Goal: Communication & Community: Answer question/provide support

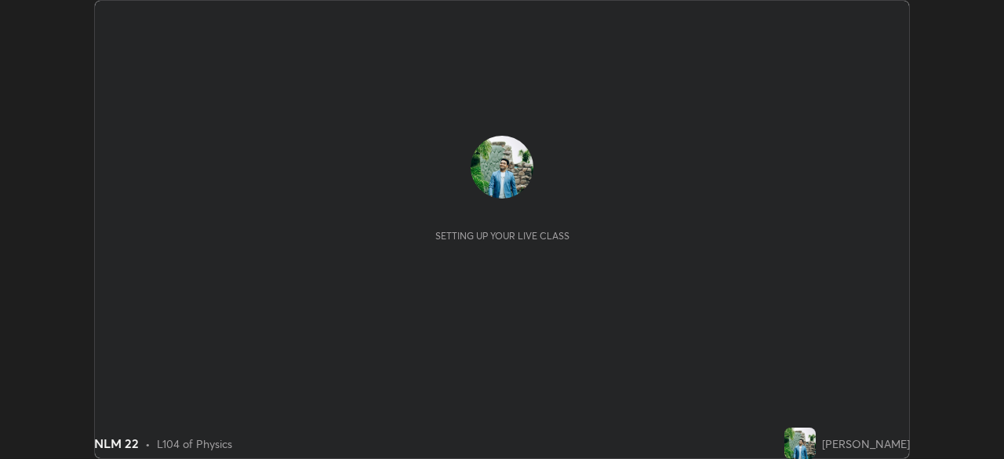
scroll to position [459, 1003]
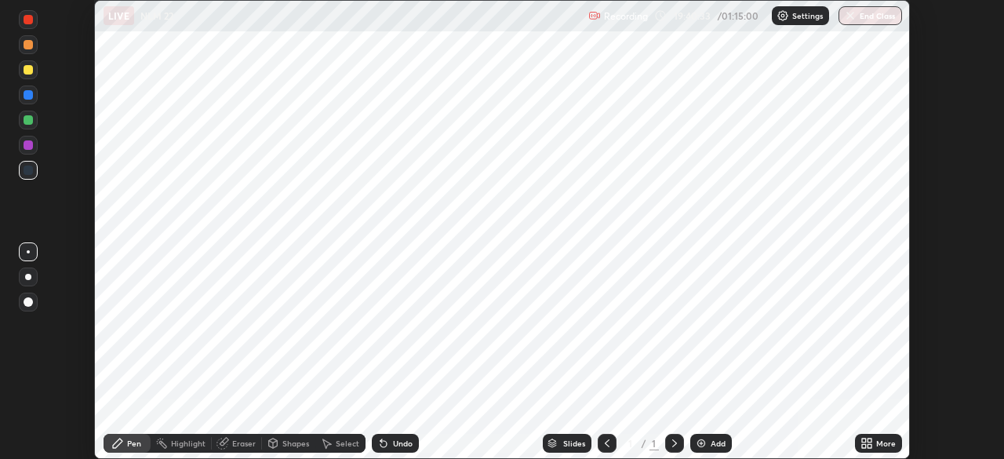
click at [880, 13] on button "End Class" at bounding box center [870, 15] width 64 height 19
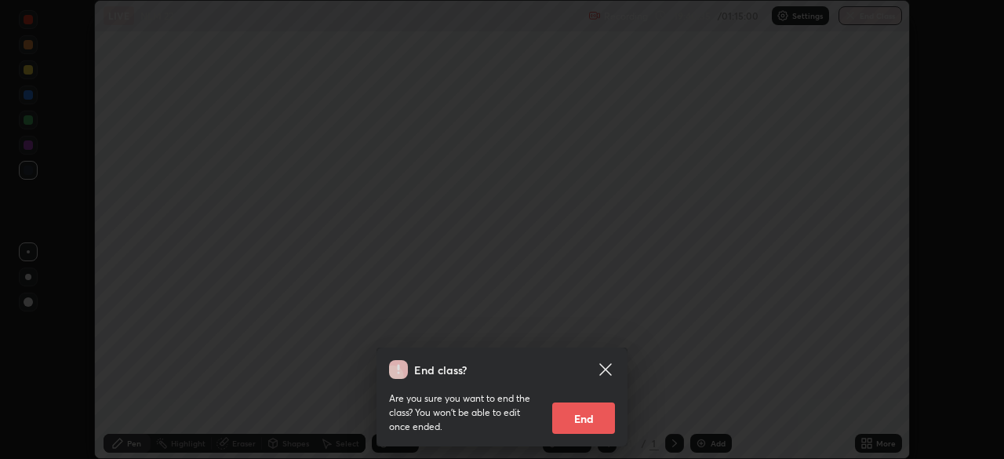
click at [591, 417] on button "End" at bounding box center [583, 417] width 63 height 31
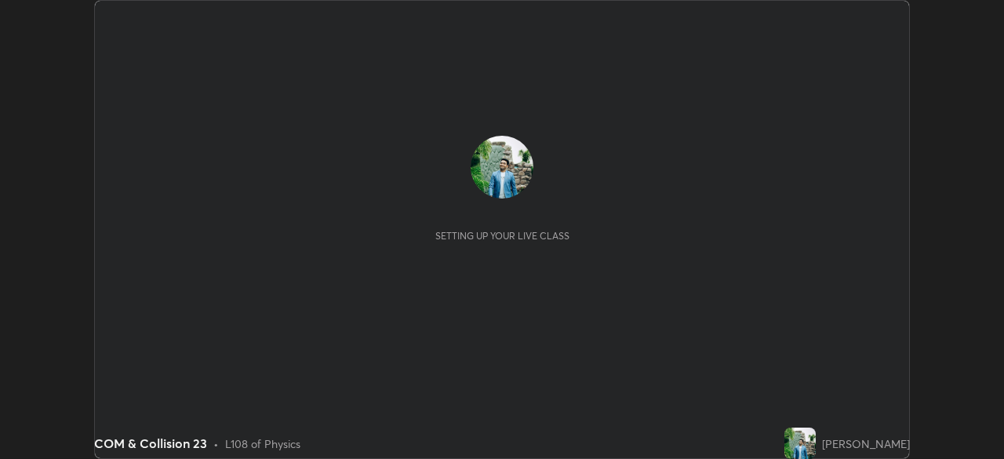
scroll to position [459, 1003]
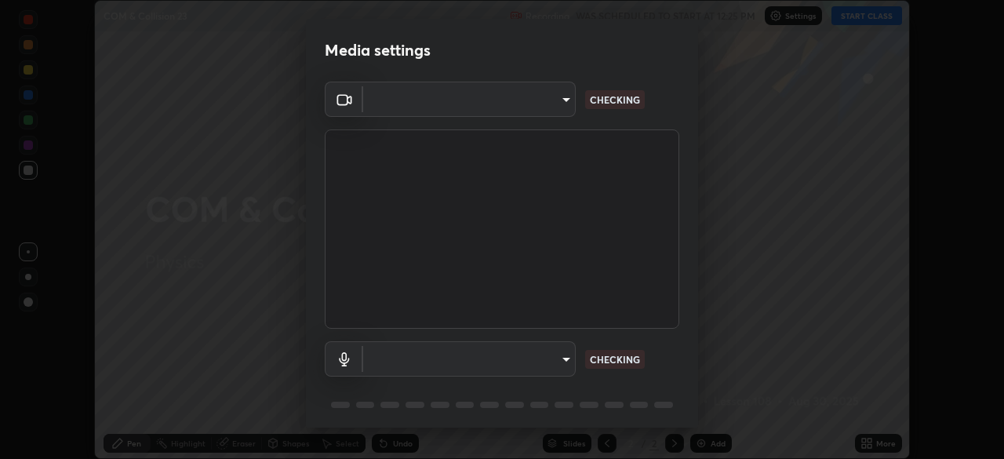
type input "09ecc5bada4ee907965ea0e478a95d4afed07b1251666ab8371fdf80b7aa1882"
type input "default"
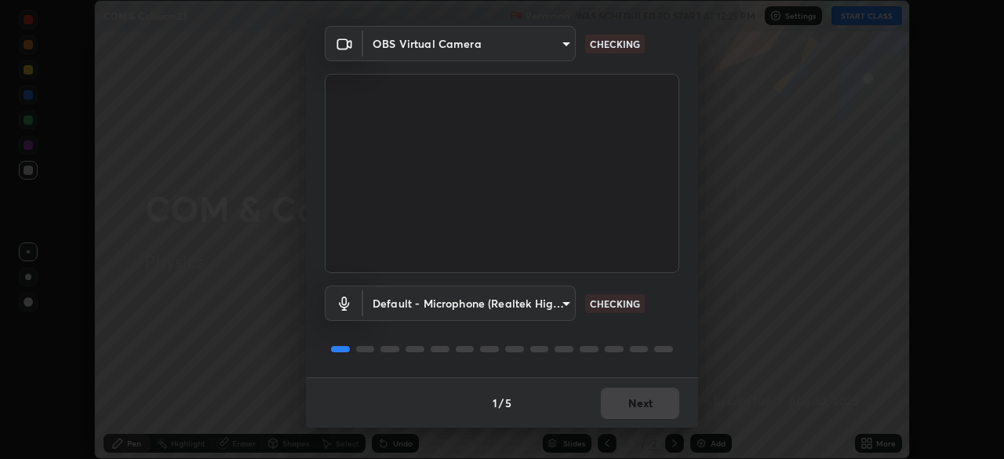
click at [638, 408] on div "1 / 5 Next" at bounding box center [502, 402] width 392 height 50
click at [637, 409] on div "1 / 5 Next" at bounding box center [502, 402] width 392 height 50
click at [637, 407] on div "1 / 5 Next" at bounding box center [502, 402] width 392 height 50
click at [637, 404] on div "1 / 5 Next" at bounding box center [502, 402] width 392 height 50
click at [637, 403] on div "1 / 5 Next" at bounding box center [502, 402] width 392 height 50
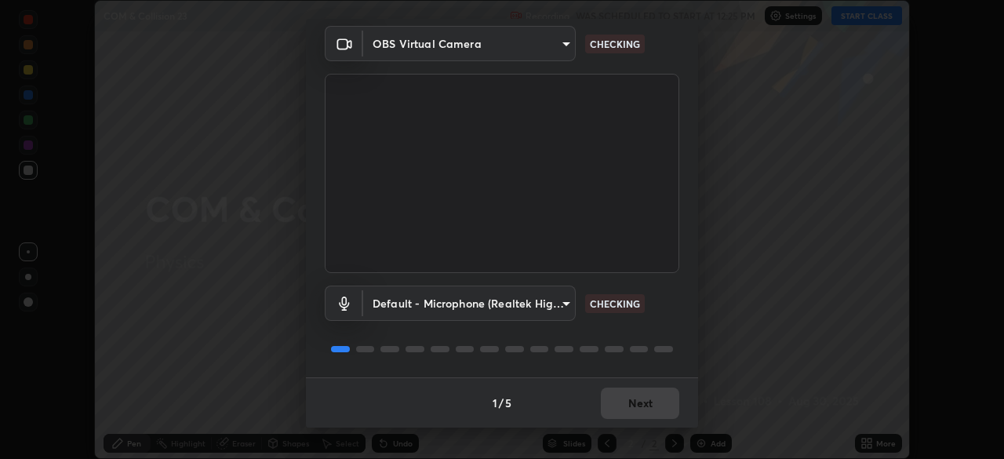
click at [635, 398] on div "1 / 5 Next" at bounding box center [502, 402] width 392 height 50
click at [637, 402] on div "1 / 5 Next" at bounding box center [502, 402] width 392 height 50
click at [635, 406] on button "Next" at bounding box center [640, 402] width 78 height 31
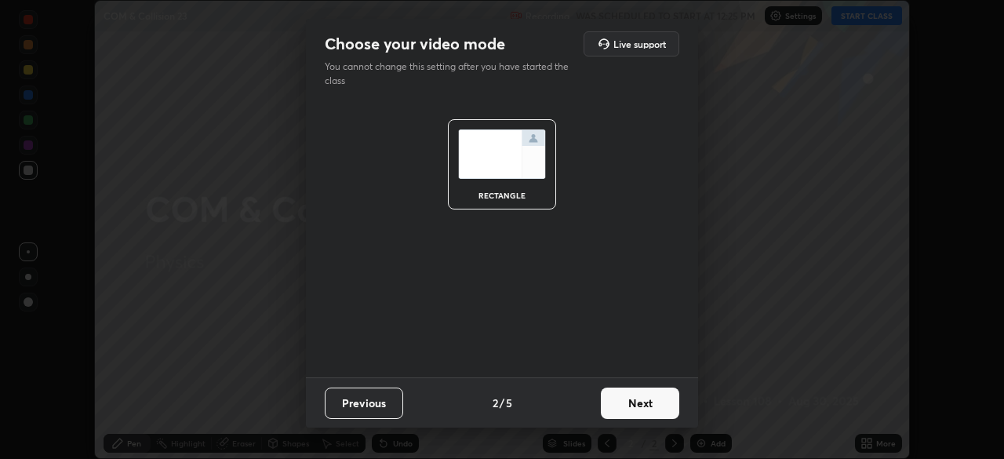
click at [634, 408] on button "Next" at bounding box center [640, 402] width 78 height 31
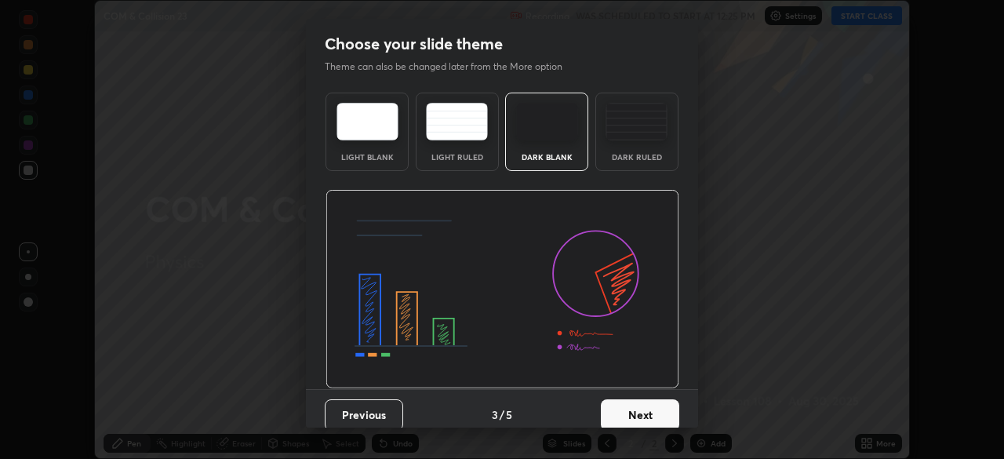
click at [633, 409] on button "Next" at bounding box center [640, 414] width 78 height 31
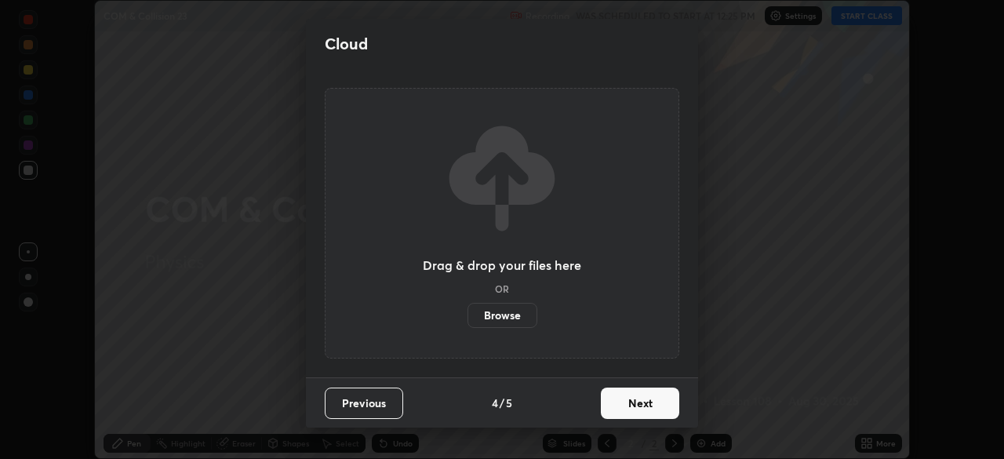
click at [633, 410] on button "Next" at bounding box center [640, 402] width 78 height 31
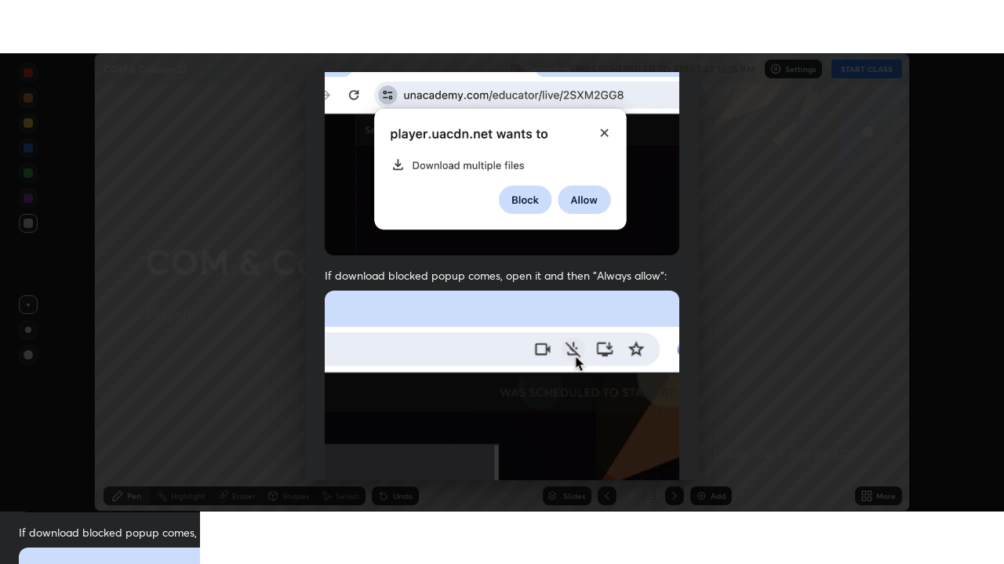
scroll to position [376, 0]
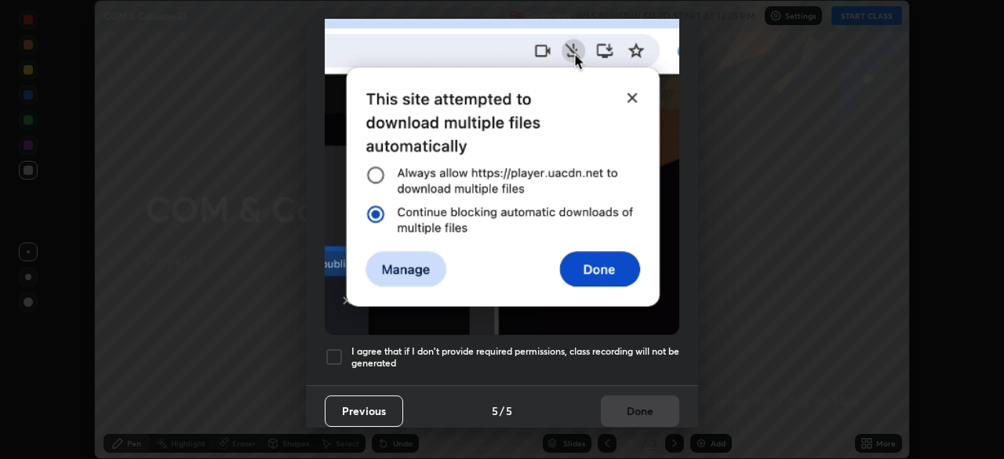
click at [334, 347] on div at bounding box center [334, 356] width 19 height 19
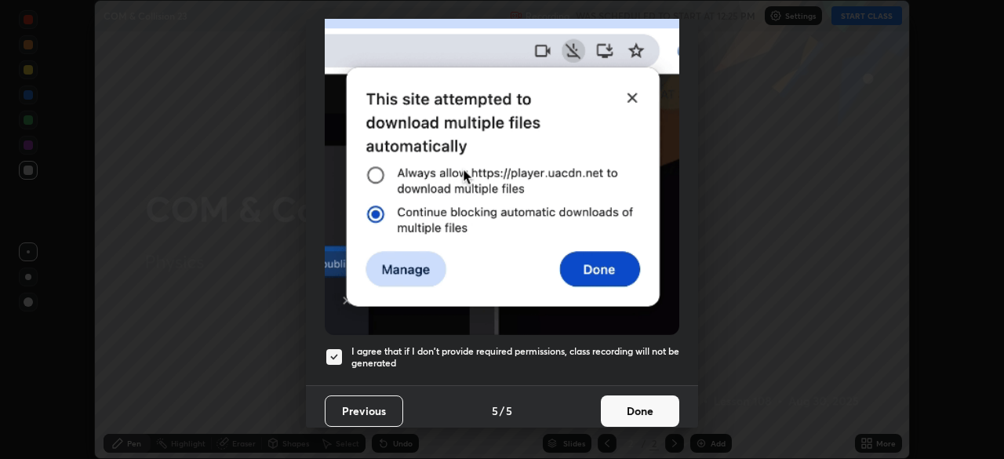
click at [615, 401] on button "Done" at bounding box center [640, 410] width 78 height 31
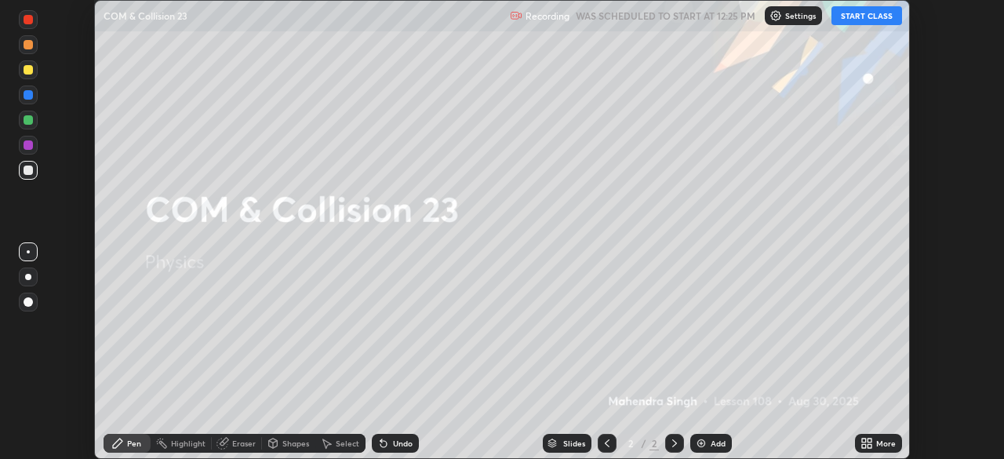
click at [869, 15] on button "START CLASS" at bounding box center [866, 15] width 71 height 19
click at [882, 439] on div "More" at bounding box center [886, 443] width 20 height 8
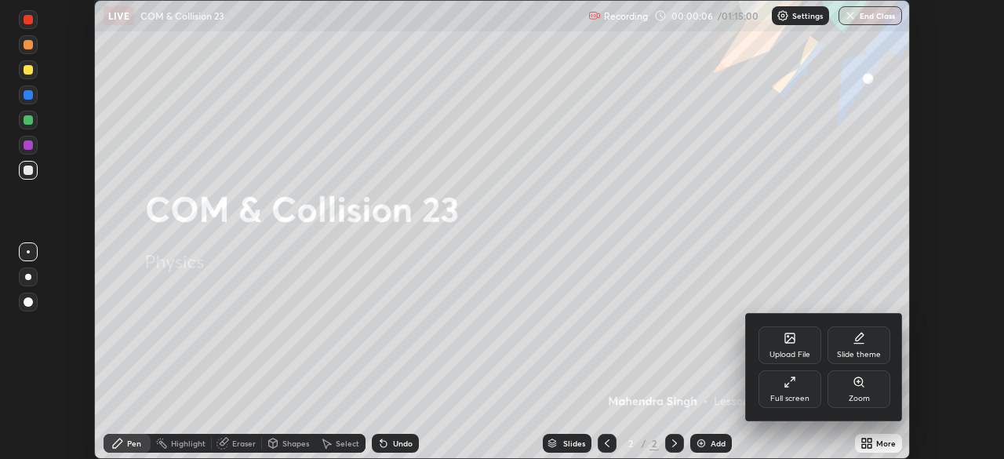
click at [796, 398] on div "Full screen" at bounding box center [789, 398] width 39 height 8
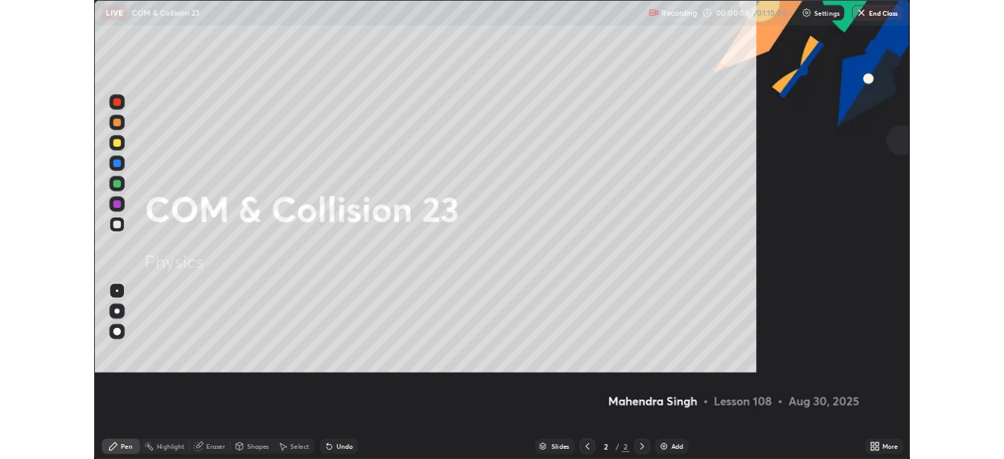
scroll to position [564, 1004]
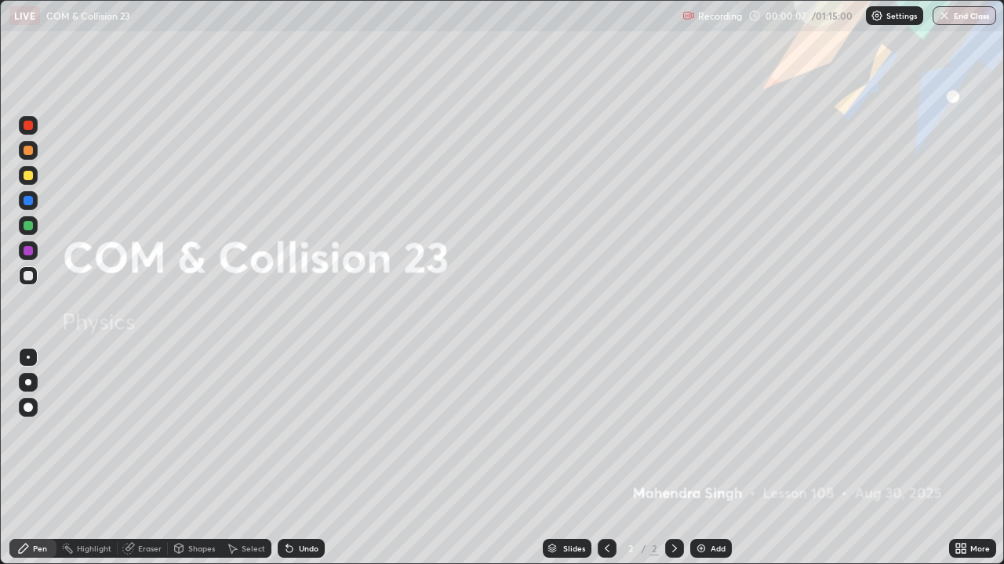
click at [713, 458] on div "Add" at bounding box center [717, 549] width 15 height 8
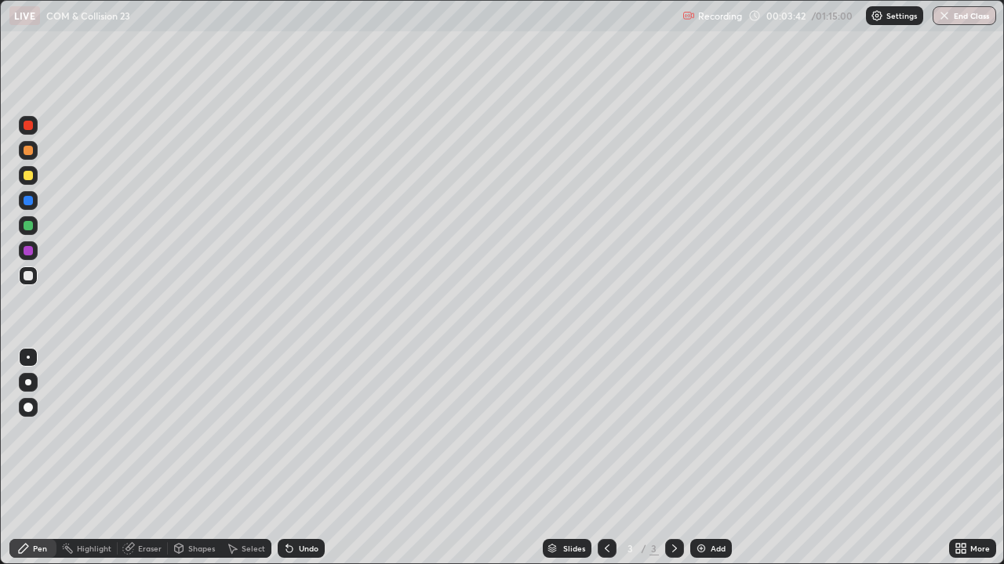
click at [29, 358] on div at bounding box center [28, 357] width 3 height 3
click at [27, 281] on div at bounding box center [28, 276] width 19 height 19
click at [196, 458] on div "Shapes" at bounding box center [201, 549] width 27 height 8
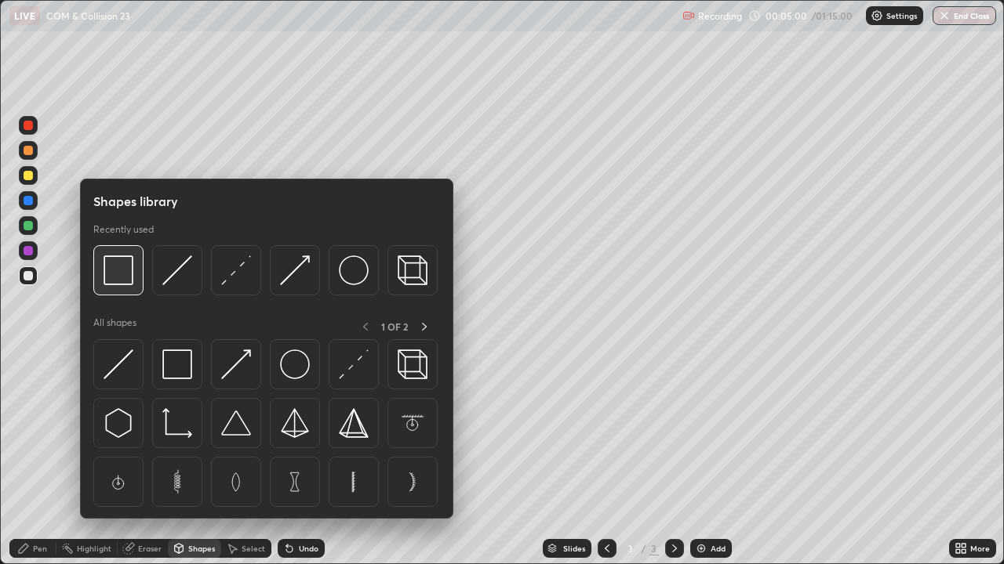
click at [132, 276] on img at bounding box center [118, 271] width 30 height 30
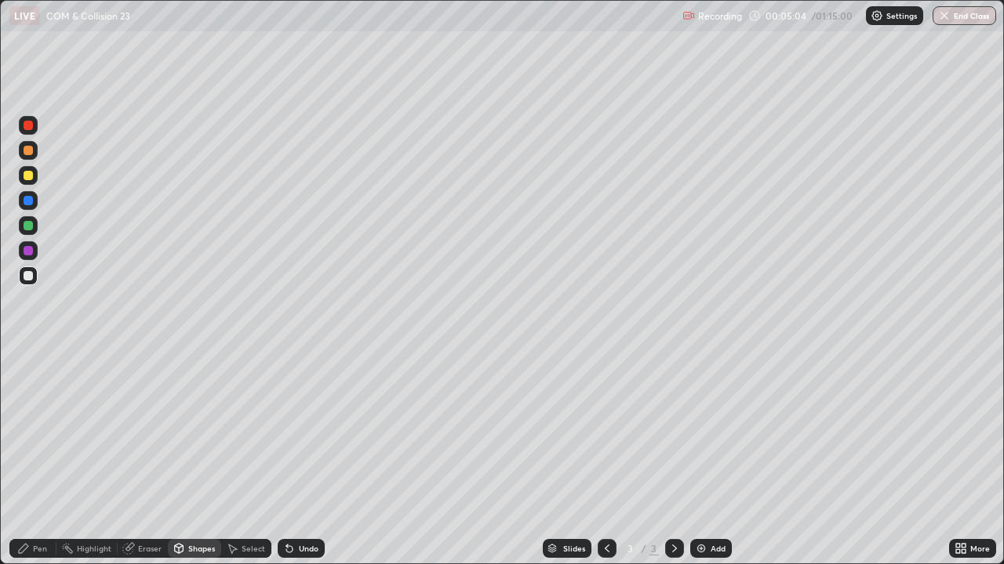
click at [41, 458] on div "Pen" at bounding box center [32, 548] width 47 height 19
click at [724, 458] on div "Add" at bounding box center [711, 548] width 42 height 19
click at [196, 458] on div "Shapes" at bounding box center [201, 549] width 27 height 8
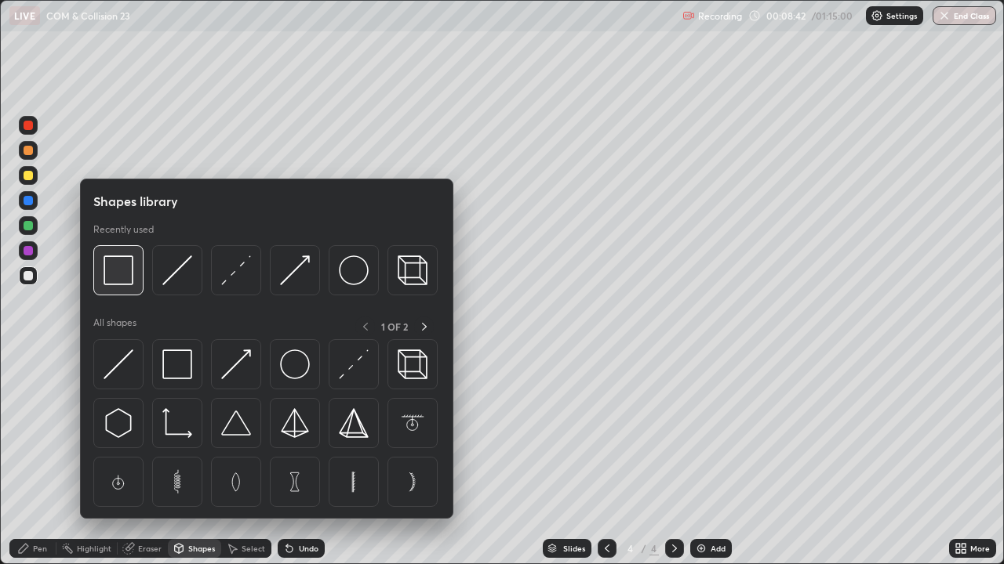
click at [122, 274] on img at bounding box center [118, 271] width 30 height 30
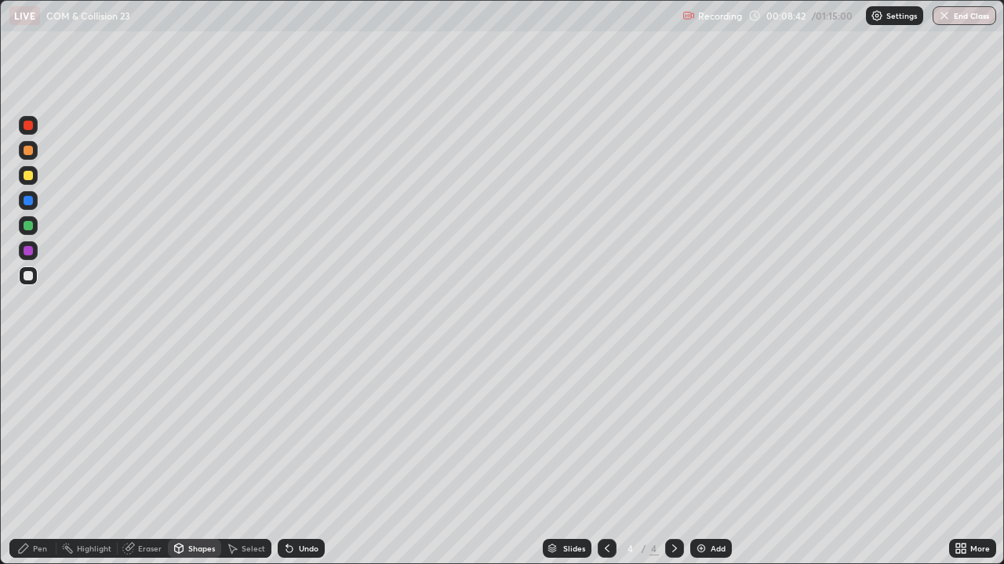
click at [26, 279] on div at bounding box center [28, 275] width 9 height 9
click at [29, 276] on div at bounding box center [28, 275] width 9 height 9
click at [27, 458] on icon at bounding box center [23, 549] width 13 height 13
click at [191, 458] on div "Shapes" at bounding box center [201, 549] width 27 height 8
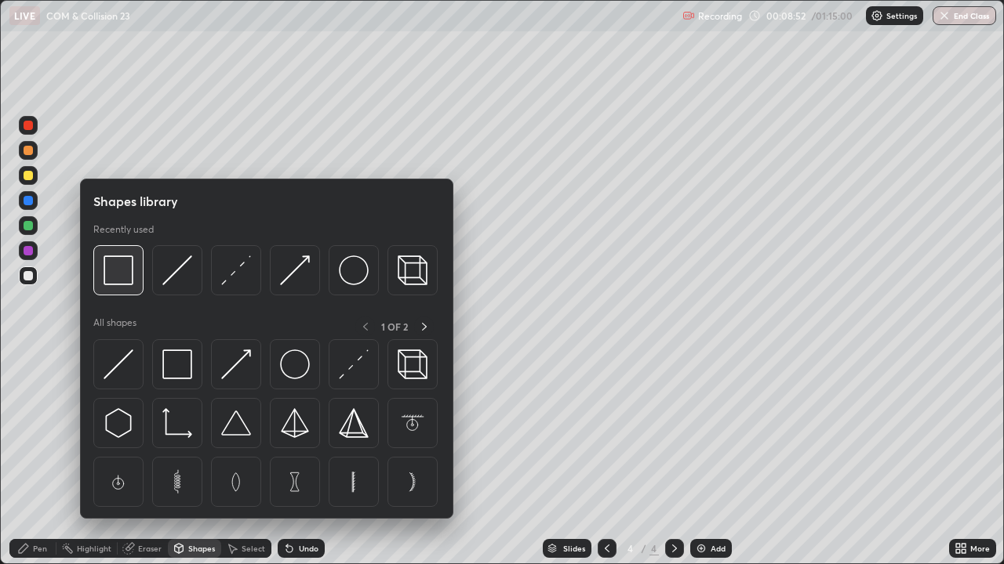
click at [118, 276] on img at bounding box center [118, 271] width 30 height 30
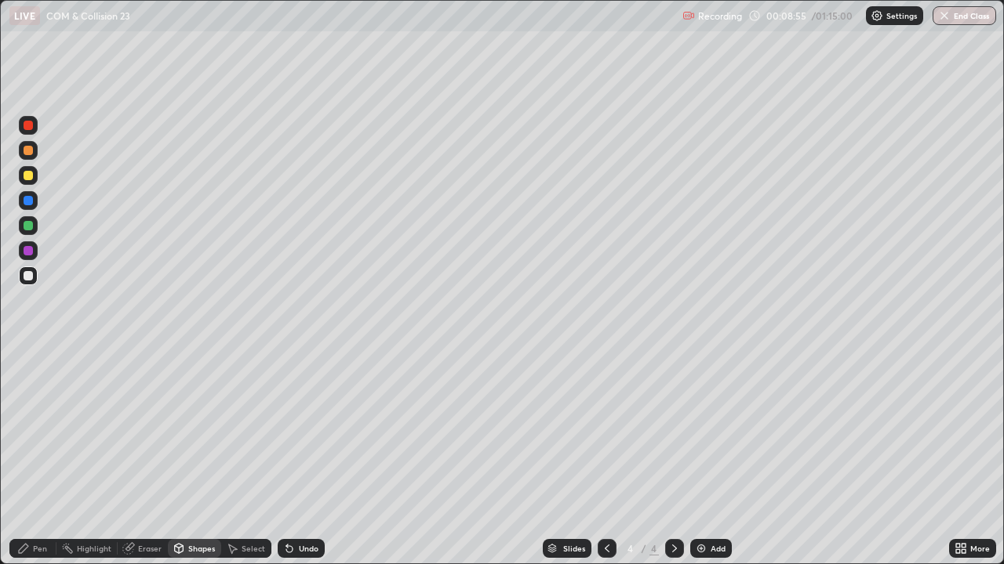
click at [191, 458] on div "Shapes" at bounding box center [201, 549] width 27 height 8
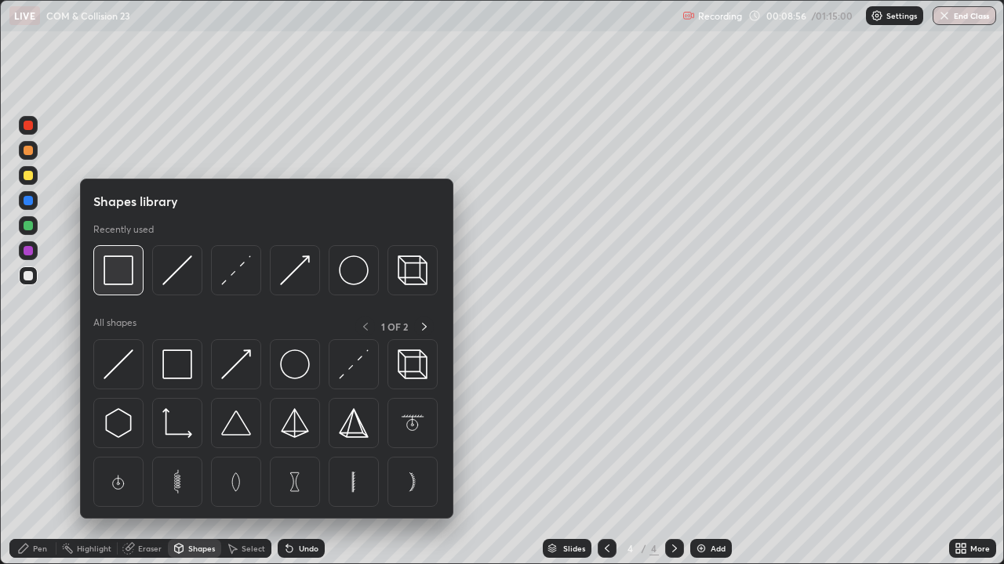
click at [118, 281] on img at bounding box center [118, 271] width 30 height 30
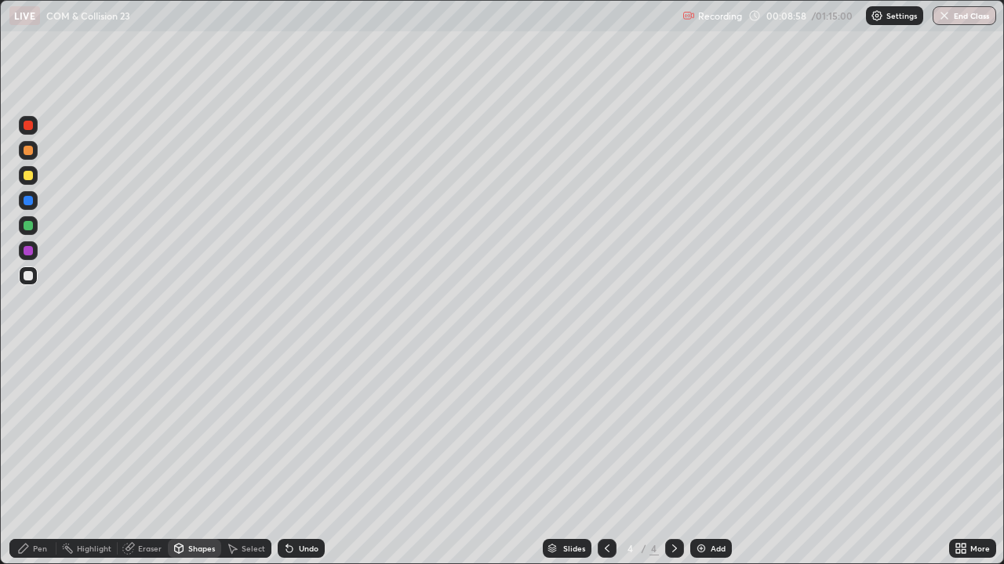
click at [33, 458] on div "Pen" at bounding box center [32, 548] width 47 height 19
click at [179, 458] on icon at bounding box center [179, 550] width 0 height 5
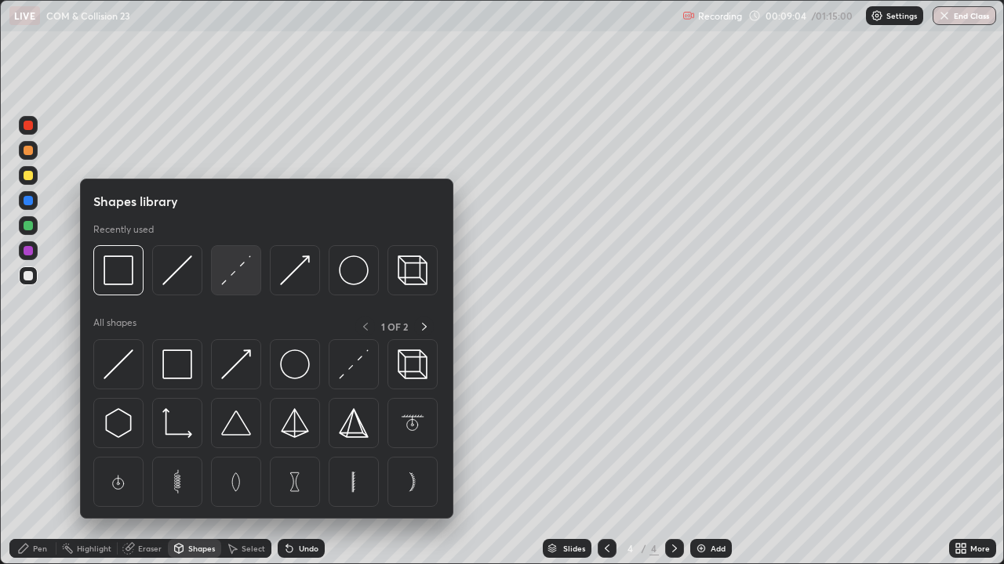
click at [224, 277] on img at bounding box center [236, 271] width 30 height 30
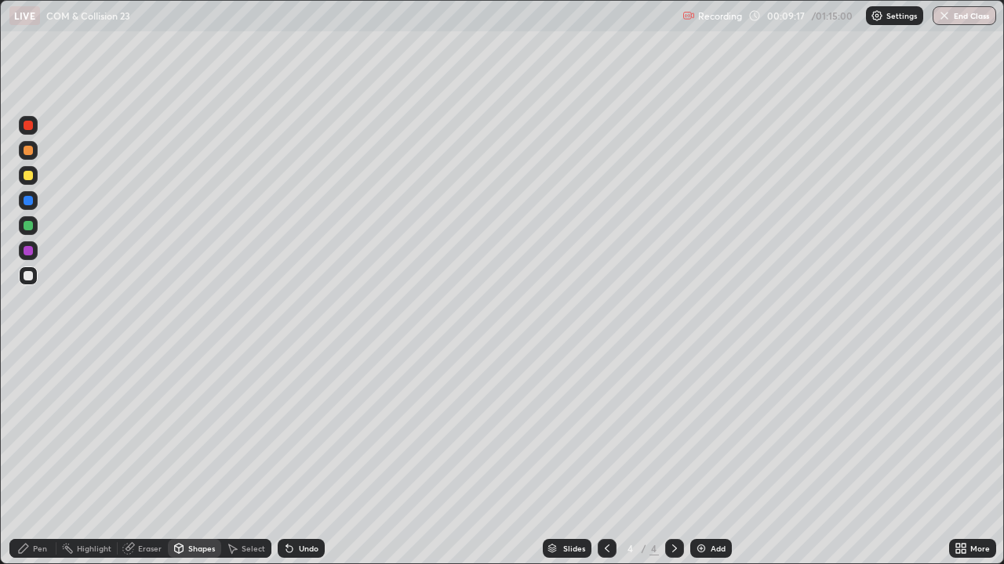
click at [31, 279] on div at bounding box center [28, 275] width 9 height 9
click at [286, 458] on icon at bounding box center [289, 549] width 6 height 6
click at [34, 458] on div "Pen" at bounding box center [40, 549] width 14 height 8
click at [191, 458] on div "Shapes" at bounding box center [201, 549] width 27 height 8
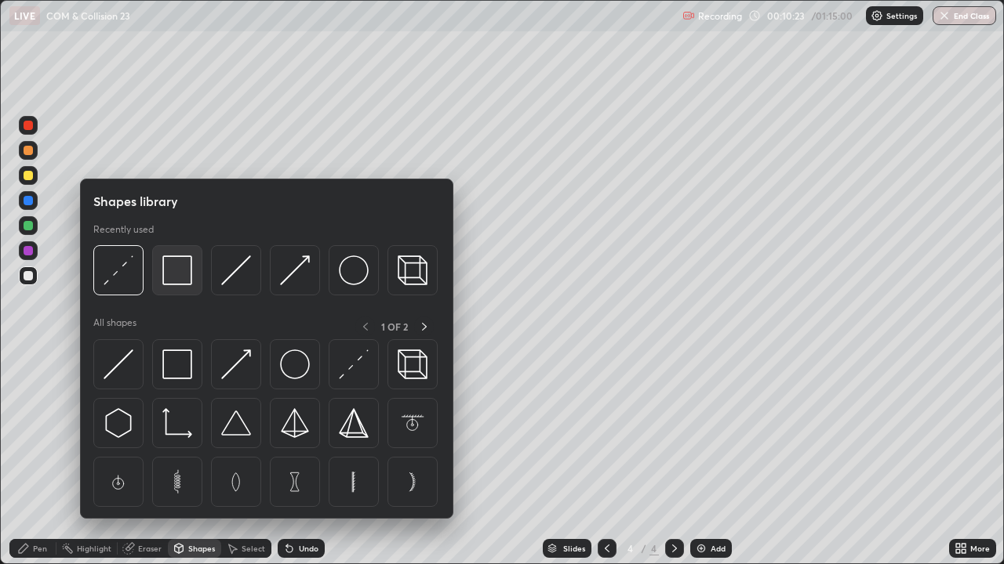
click at [175, 271] on img at bounding box center [177, 271] width 30 height 30
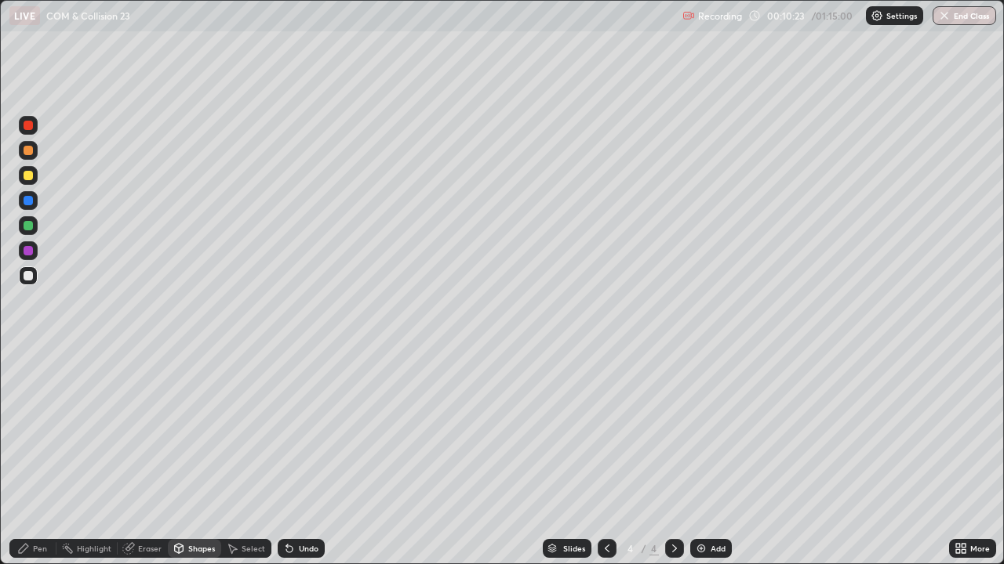
click at [32, 249] on div at bounding box center [28, 250] width 9 height 9
click at [33, 458] on div "Pen" at bounding box center [32, 548] width 47 height 19
click at [26, 281] on div at bounding box center [28, 276] width 19 height 19
click at [30, 274] on div at bounding box center [28, 275] width 9 height 9
click at [303, 458] on div "Undo" at bounding box center [301, 548] width 47 height 19
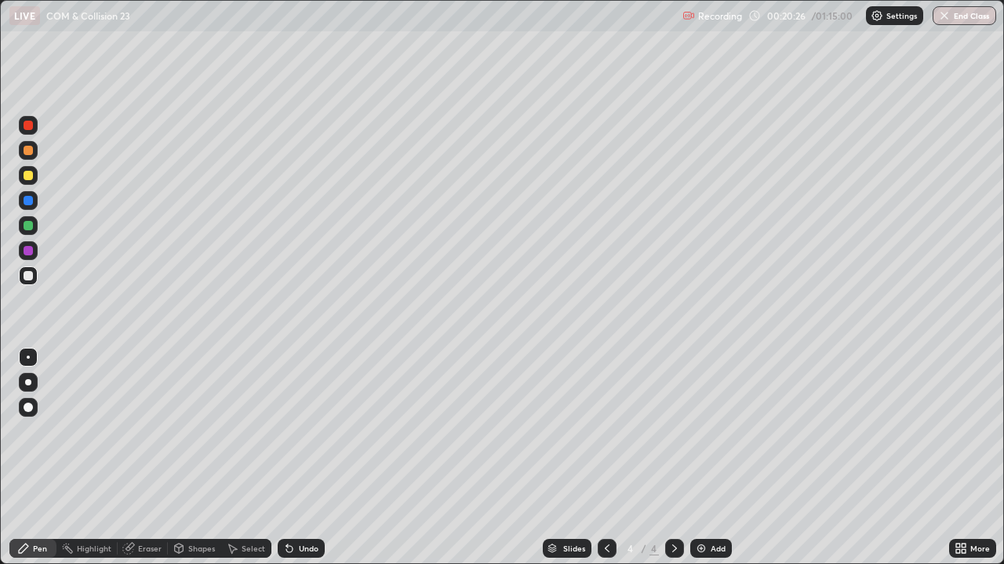
click at [705, 458] on img at bounding box center [701, 549] width 13 height 13
click at [612, 458] on div at bounding box center [606, 548] width 19 height 19
click at [673, 458] on icon at bounding box center [674, 549] width 13 height 13
click at [200, 458] on div "Shapes" at bounding box center [201, 549] width 27 height 8
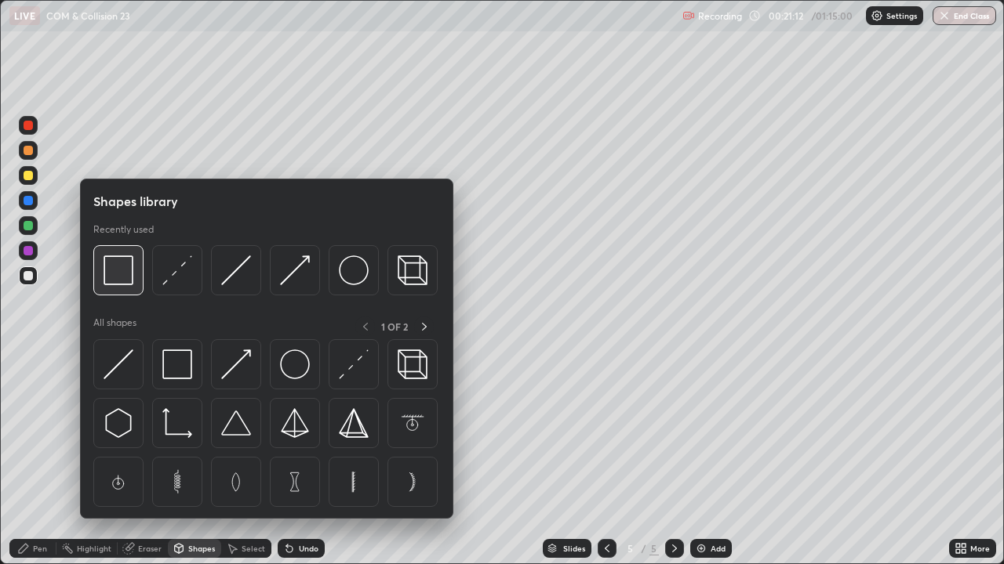
click at [123, 278] on img at bounding box center [118, 271] width 30 height 30
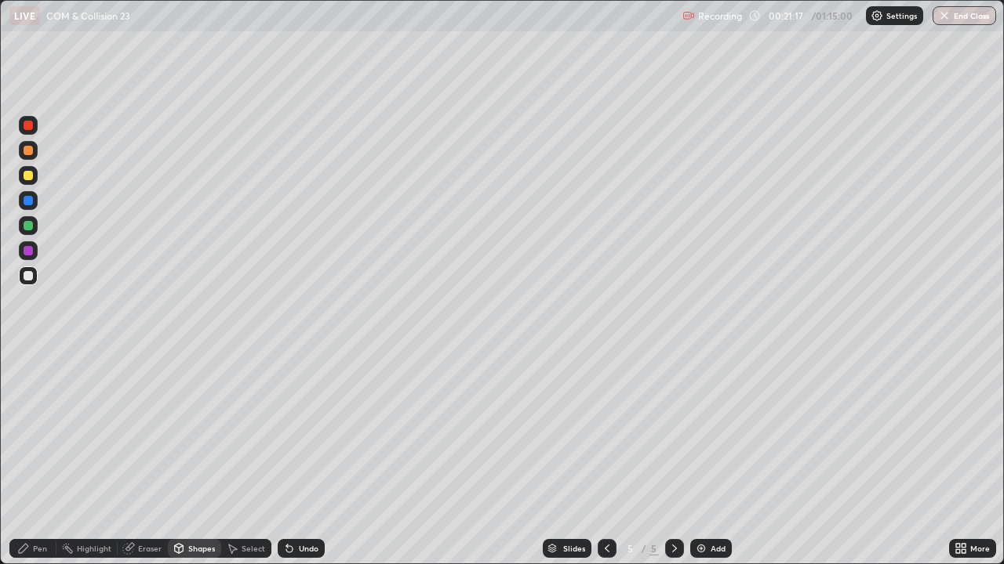
click at [31, 458] on div "Pen" at bounding box center [32, 548] width 47 height 19
click at [289, 458] on icon at bounding box center [289, 549] width 13 height 13
click at [290, 458] on icon at bounding box center [289, 549] width 13 height 13
click at [208, 458] on div "Shapes" at bounding box center [201, 549] width 27 height 8
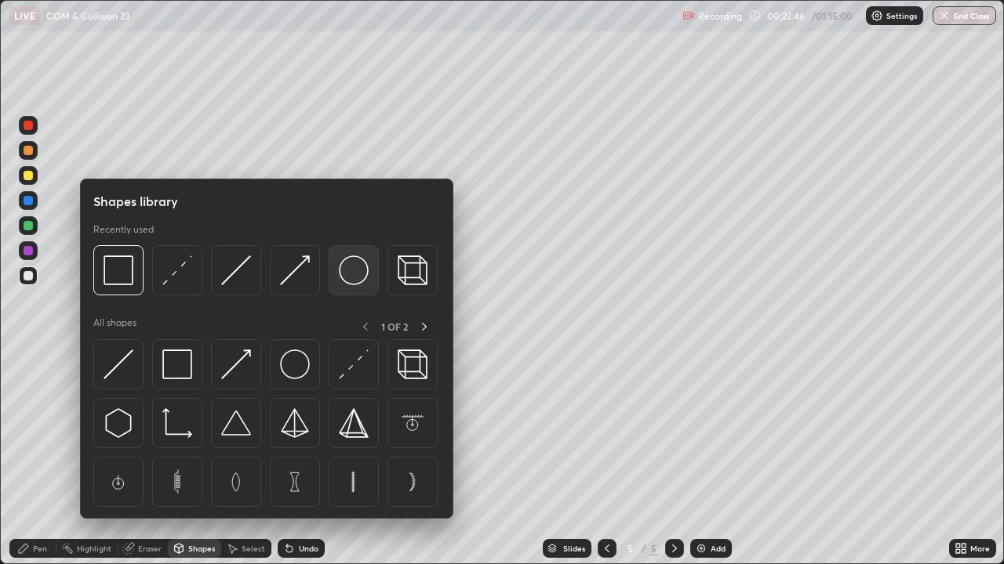
click at [350, 267] on img at bounding box center [354, 271] width 30 height 30
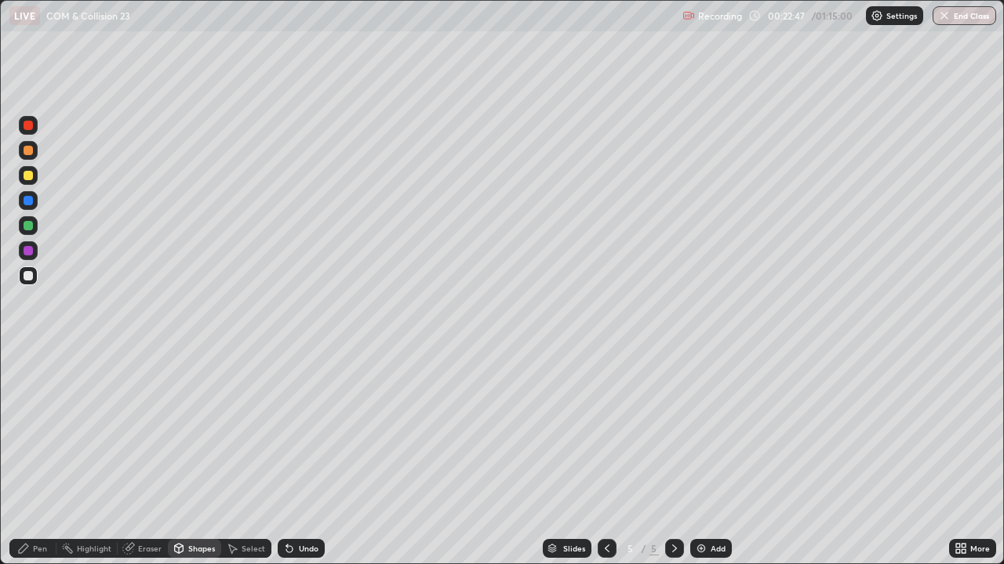
click at [181, 458] on icon at bounding box center [179, 548] width 9 height 9
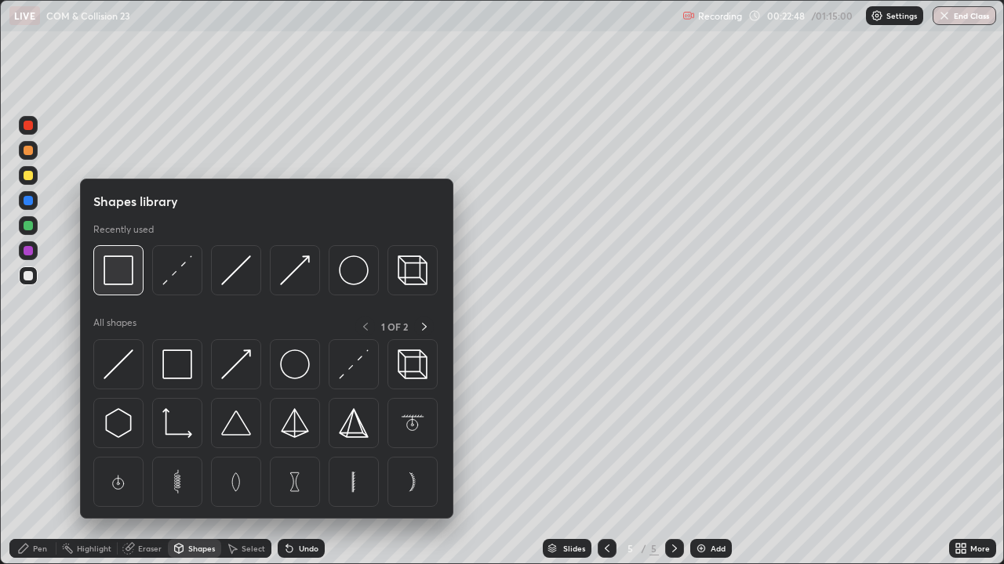
click at [128, 281] on img at bounding box center [118, 271] width 30 height 30
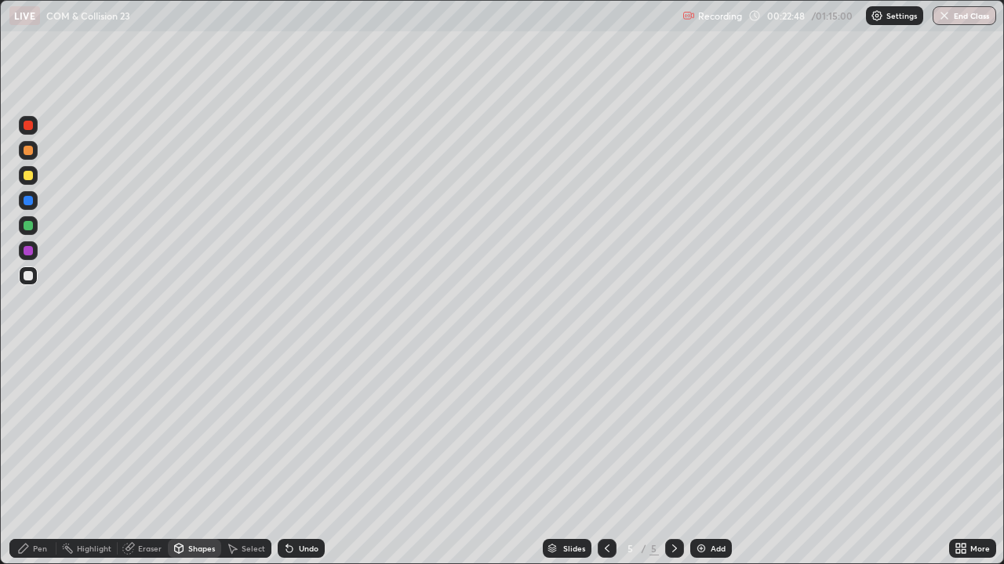
click at [29, 283] on div at bounding box center [28, 276] width 19 height 19
click at [37, 458] on div "Pen" at bounding box center [40, 549] width 14 height 8
click at [36, 281] on div at bounding box center [28, 276] width 19 height 19
click at [29, 176] on div at bounding box center [28, 175] width 9 height 9
click at [299, 458] on div "Undo" at bounding box center [309, 549] width 20 height 8
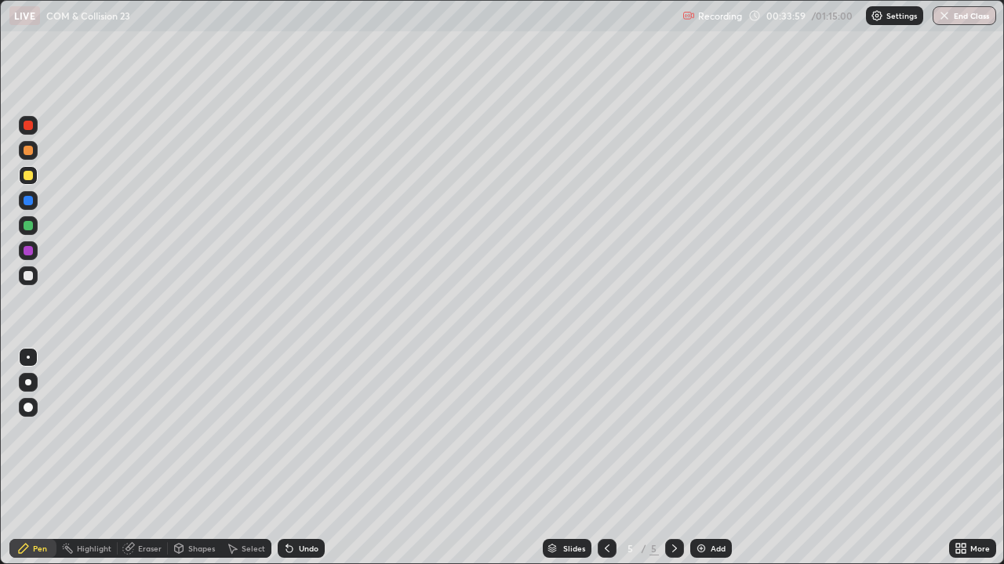
click at [710, 458] on div "Add" at bounding box center [717, 549] width 15 height 8
click at [28, 358] on div at bounding box center [28, 357] width 3 height 3
click at [29, 276] on div at bounding box center [28, 275] width 9 height 9
click at [193, 458] on div "Shapes" at bounding box center [194, 548] width 53 height 19
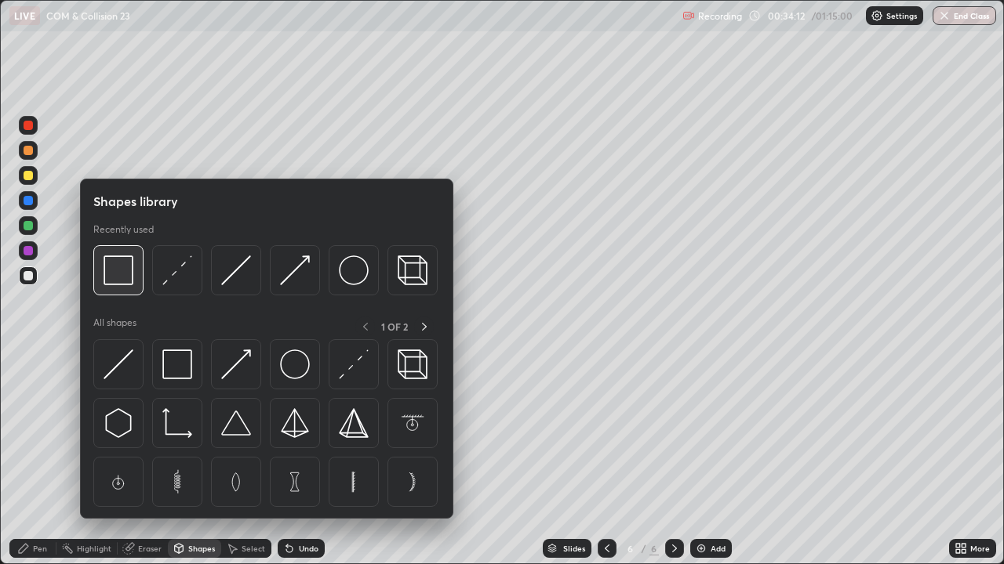
click at [121, 276] on img at bounding box center [118, 271] width 30 height 30
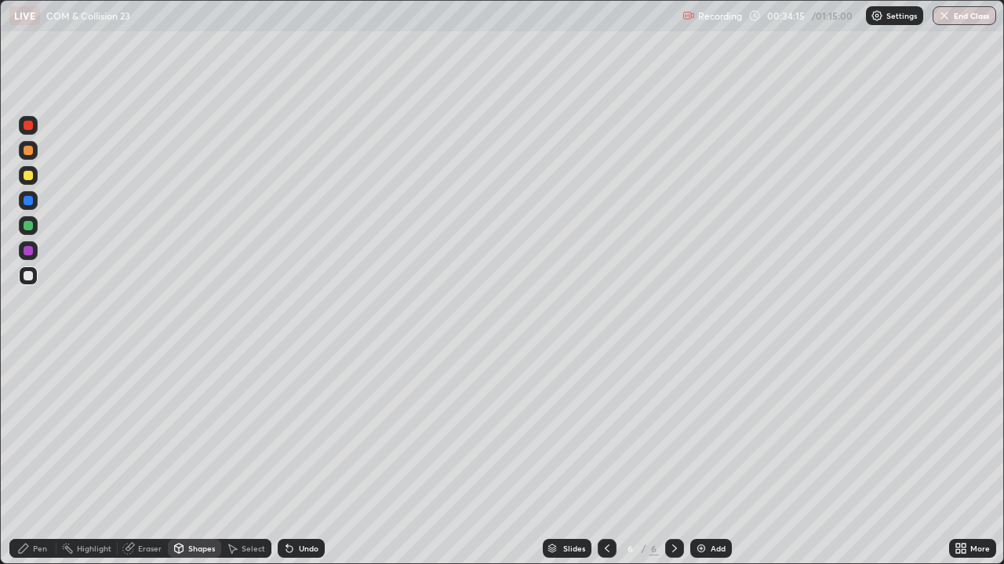
click at [35, 458] on div "Pen" at bounding box center [32, 548] width 47 height 19
click at [197, 458] on div "Shapes" at bounding box center [201, 549] width 27 height 8
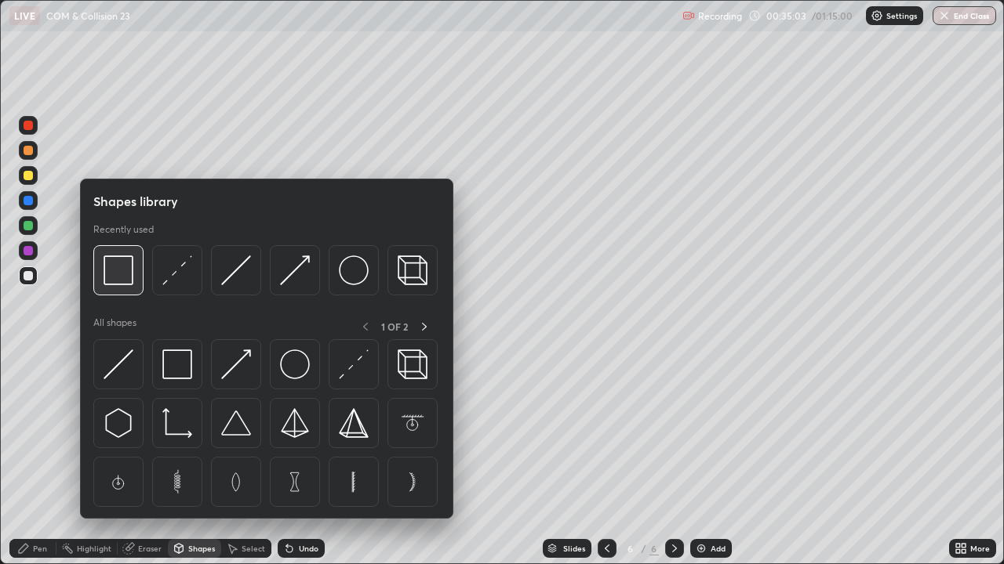
click at [122, 279] on img at bounding box center [118, 271] width 30 height 30
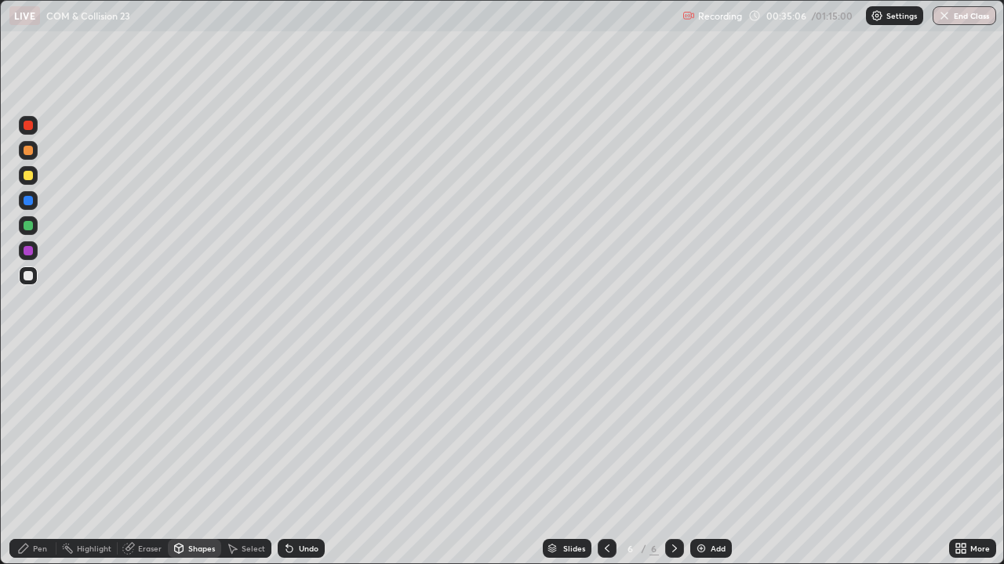
click at [28, 458] on div "Pen" at bounding box center [32, 548] width 47 height 19
click at [188, 458] on div "Shapes" at bounding box center [201, 549] width 27 height 8
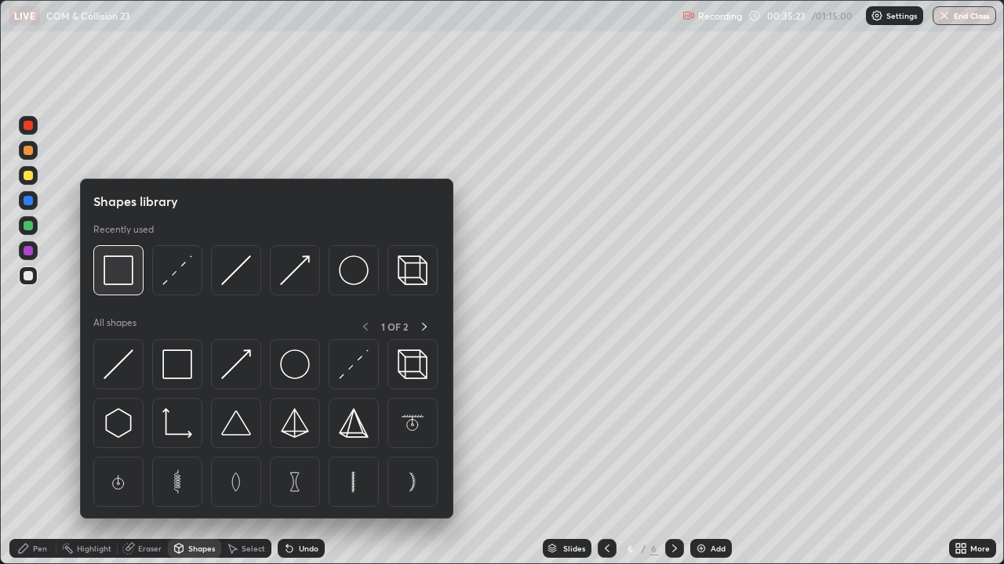
click at [119, 278] on img at bounding box center [118, 271] width 30 height 30
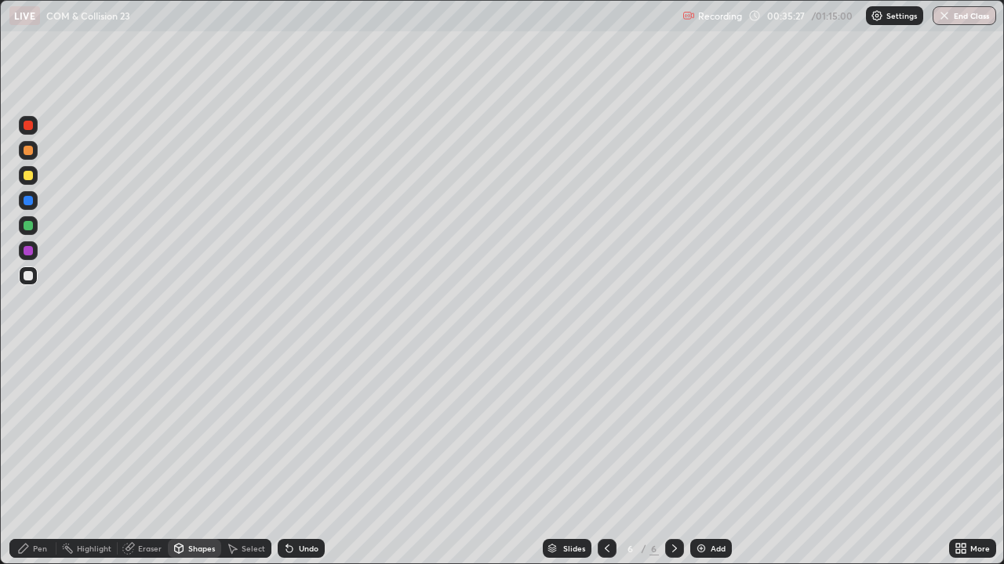
click at [27, 458] on icon at bounding box center [23, 549] width 13 height 13
click at [30, 151] on div at bounding box center [28, 150] width 9 height 9
click at [28, 358] on div at bounding box center [28, 357] width 3 height 3
click at [28, 277] on div at bounding box center [28, 275] width 9 height 9
click at [205, 458] on div "Shapes" at bounding box center [201, 549] width 27 height 8
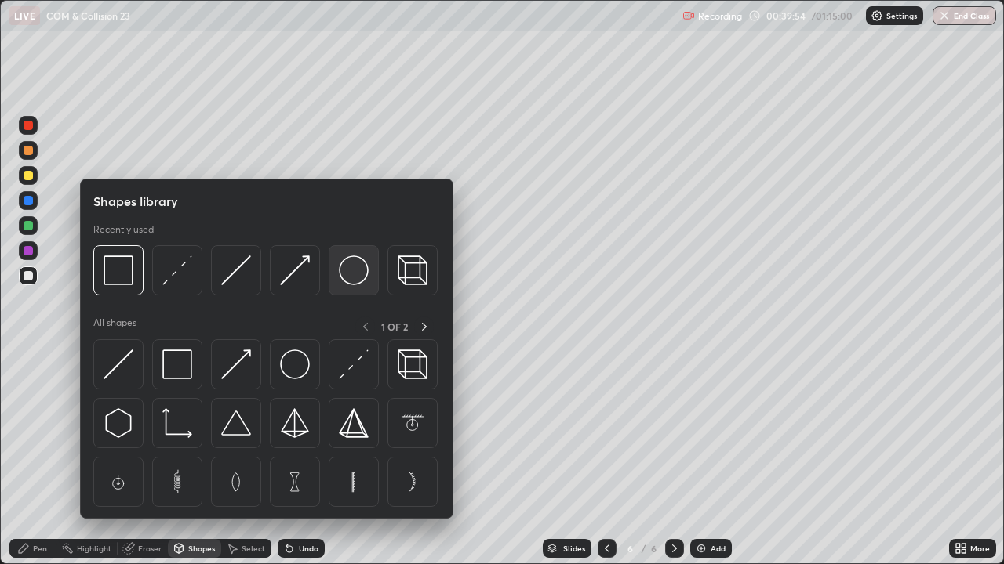
click at [355, 277] on img at bounding box center [354, 271] width 30 height 30
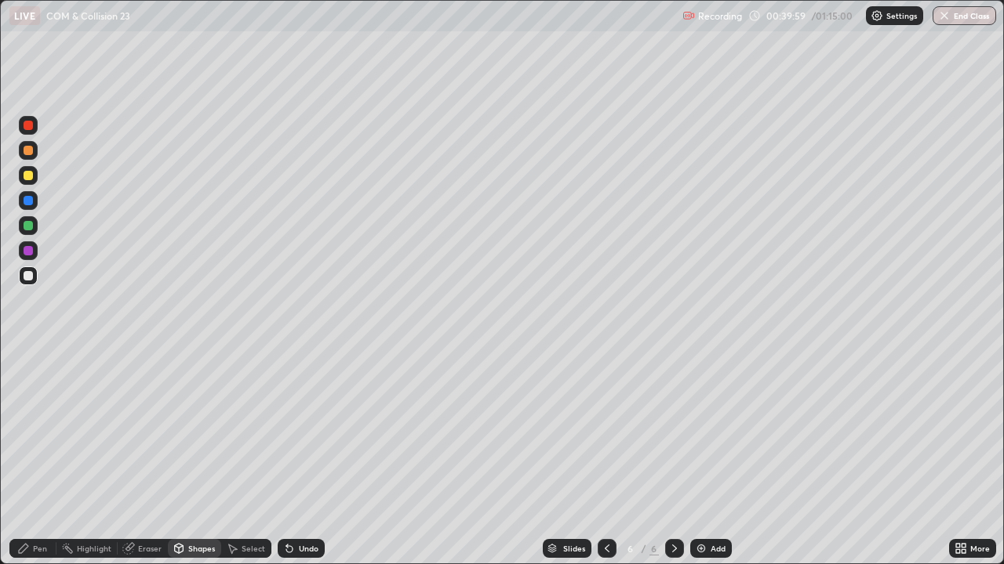
click at [195, 458] on div "Shapes" at bounding box center [201, 549] width 27 height 8
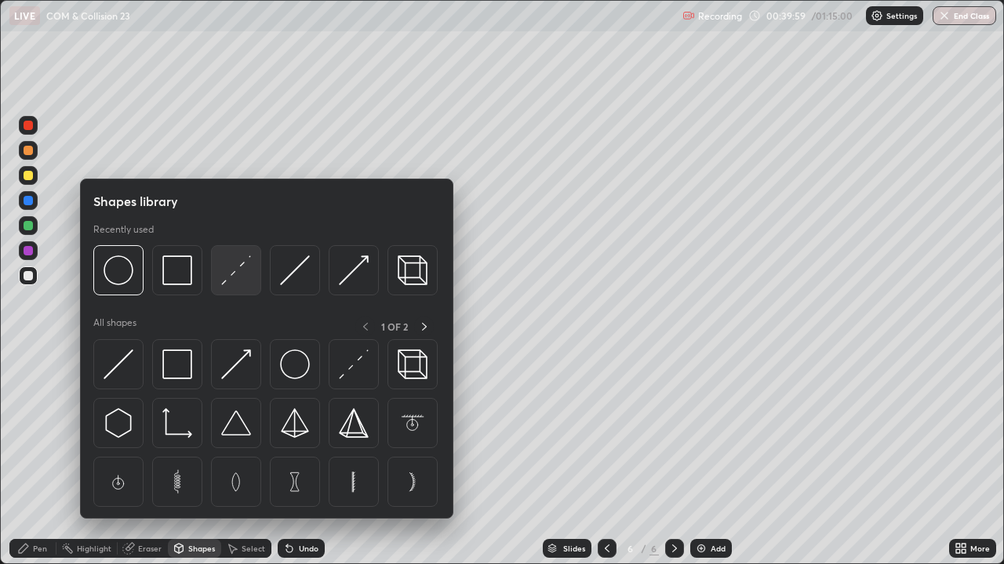
click at [249, 270] on img at bounding box center [236, 271] width 30 height 30
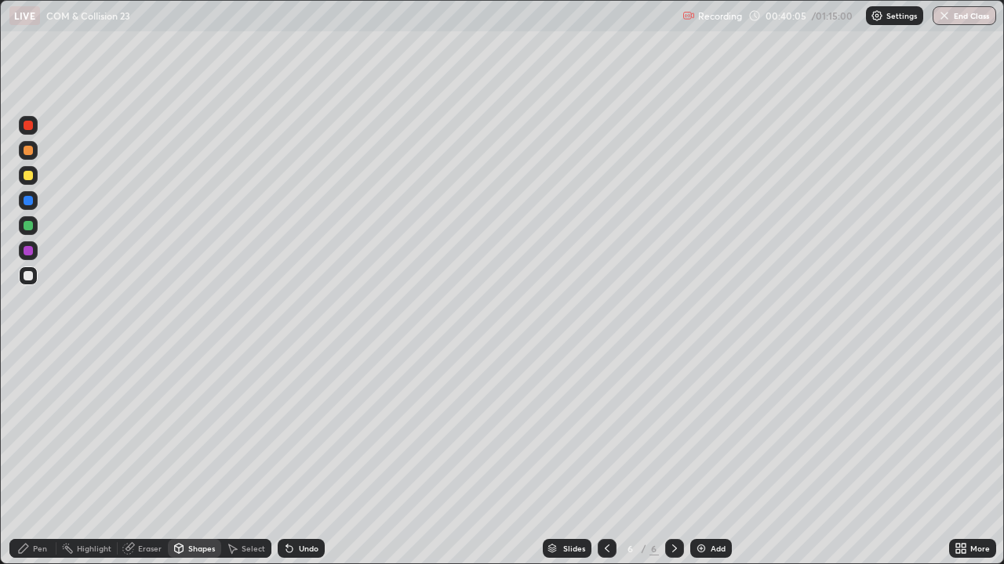
click at [31, 458] on div "Pen" at bounding box center [32, 548] width 47 height 19
click at [186, 458] on div "Shapes" at bounding box center [194, 548] width 53 height 19
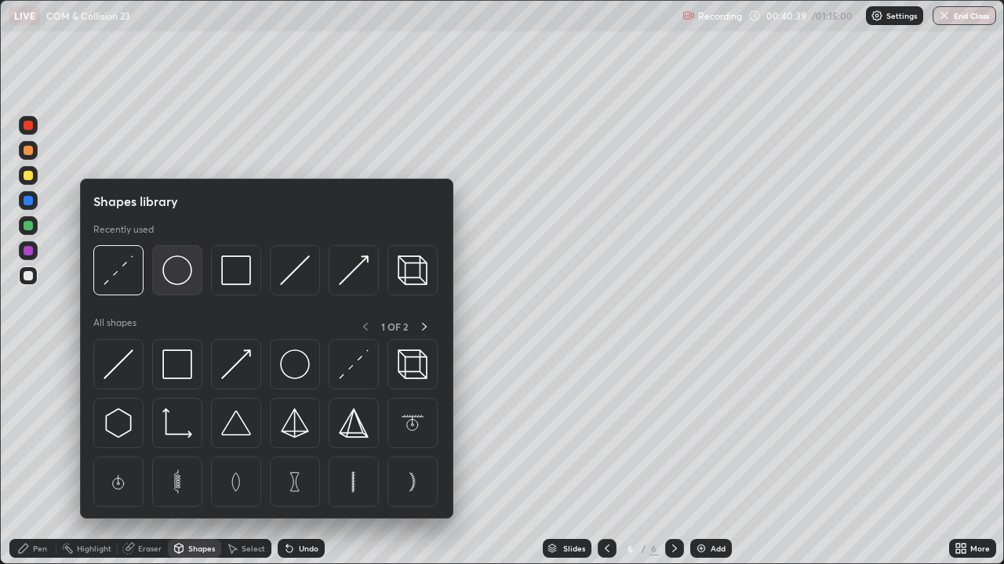
click at [171, 281] on img at bounding box center [177, 271] width 30 height 30
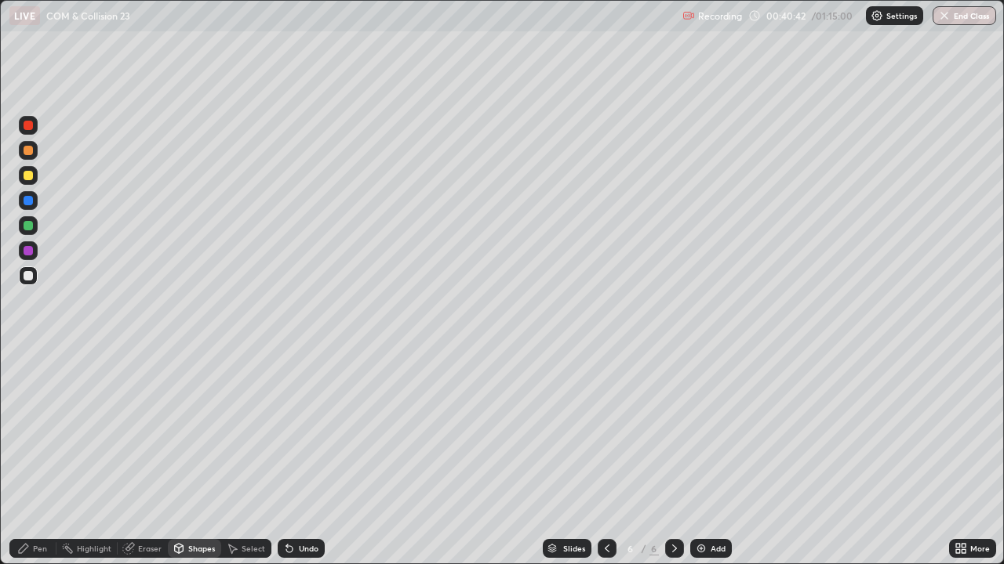
click at [41, 458] on div "Pen" at bounding box center [32, 548] width 47 height 19
click at [248, 458] on div "Select" at bounding box center [253, 549] width 24 height 8
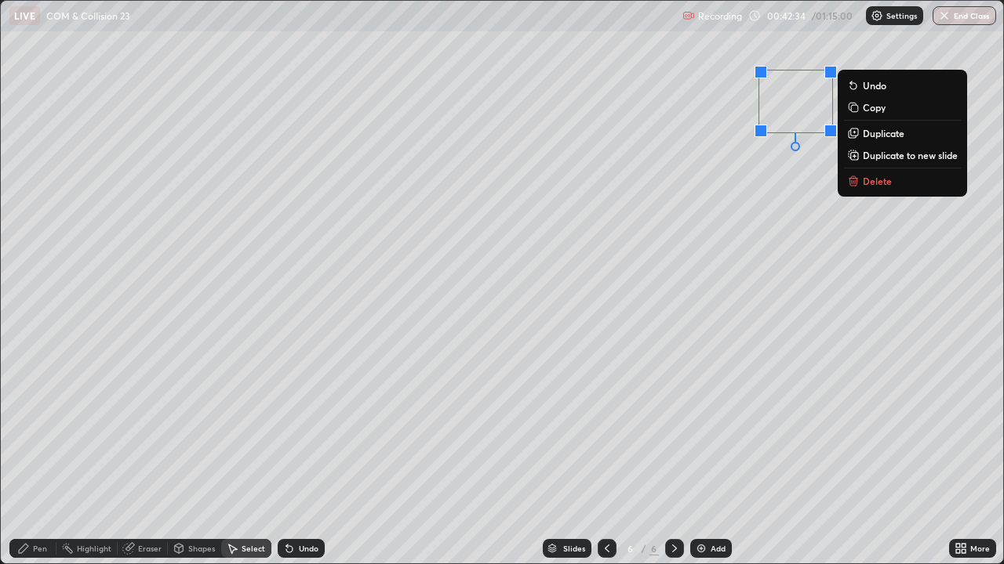
click at [862, 177] on p "Delete" at bounding box center [876, 181] width 29 height 13
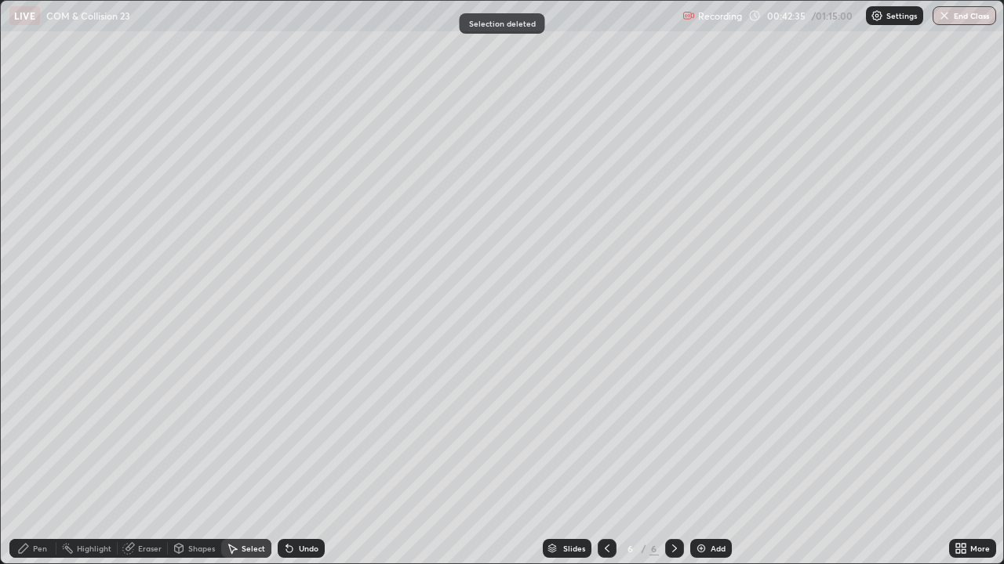
click at [40, 458] on div "Pen" at bounding box center [32, 548] width 47 height 19
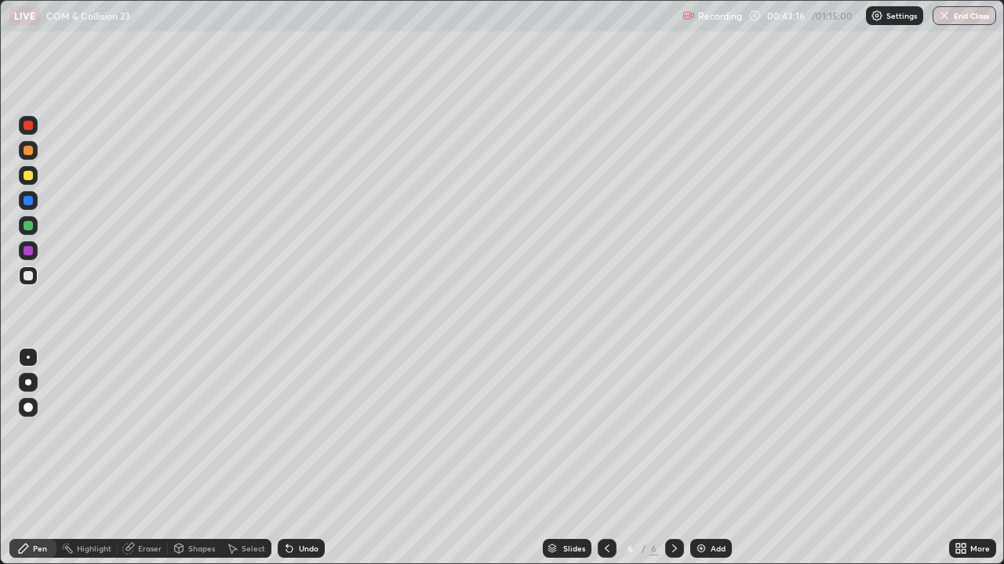
click at [303, 458] on div "Undo" at bounding box center [309, 549] width 20 height 8
click at [301, 458] on div "Undo" at bounding box center [309, 549] width 20 height 8
click at [299, 458] on div "Undo" at bounding box center [309, 549] width 20 height 8
click at [727, 458] on div "Add" at bounding box center [711, 548] width 42 height 19
click at [206, 458] on div "Shapes" at bounding box center [194, 548] width 53 height 19
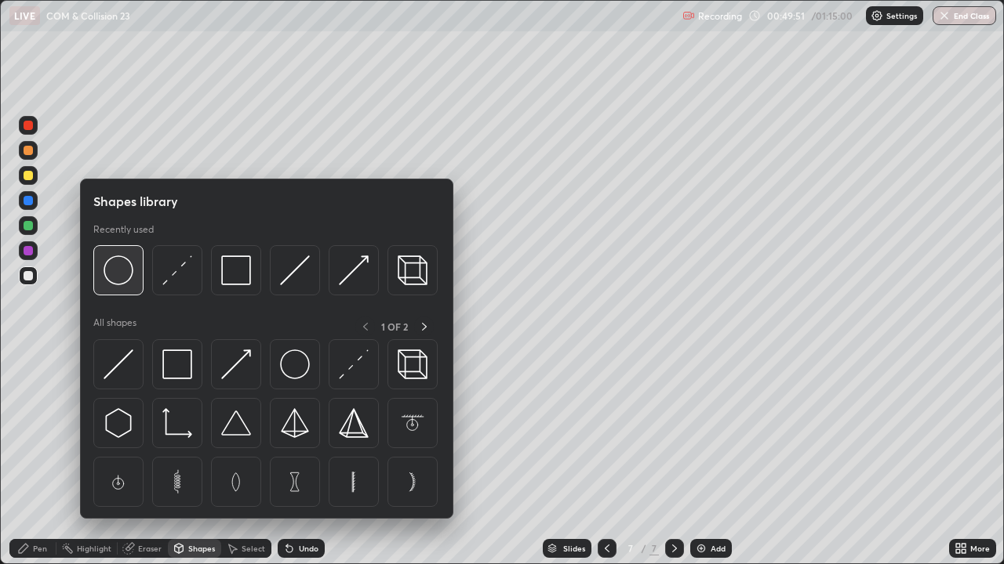
click at [122, 274] on img at bounding box center [118, 271] width 30 height 30
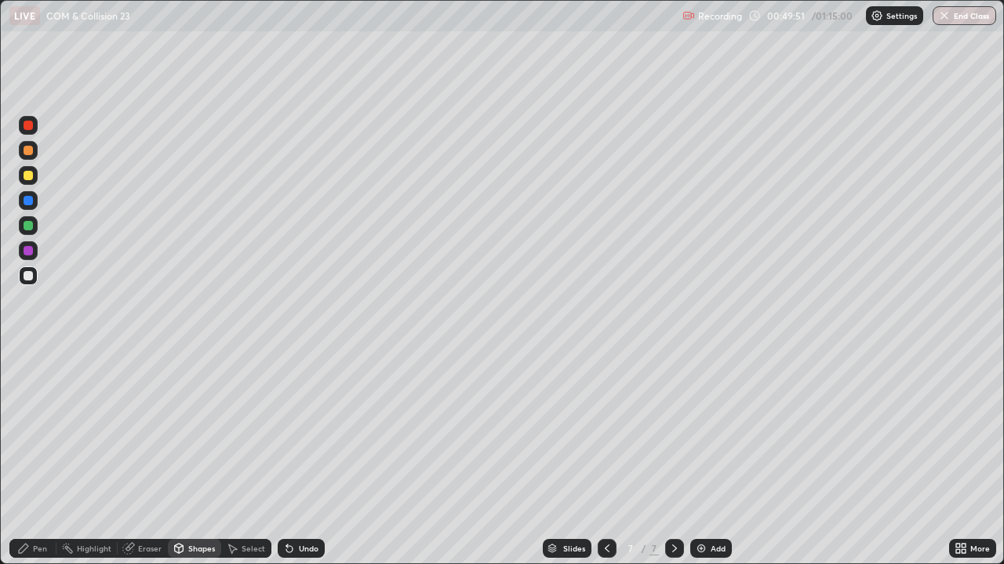
click at [31, 277] on div at bounding box center [28, 275] width 9 height 9
click at [194, 458] on div "Shapes" at bounding box center [201, 549] width 27 height 8
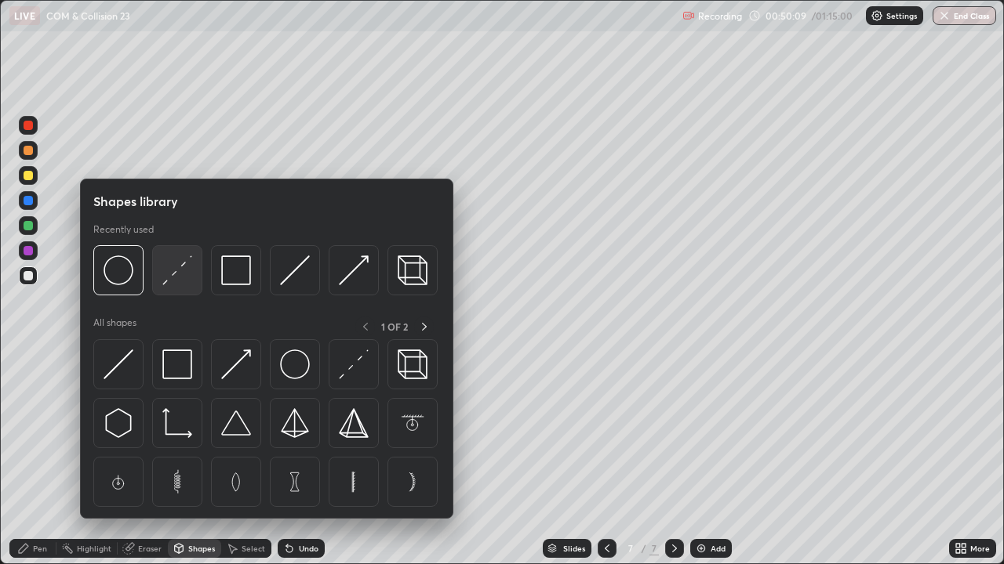
click at [180, 274] on img at bounding box center [177, 271] width 30 height 30
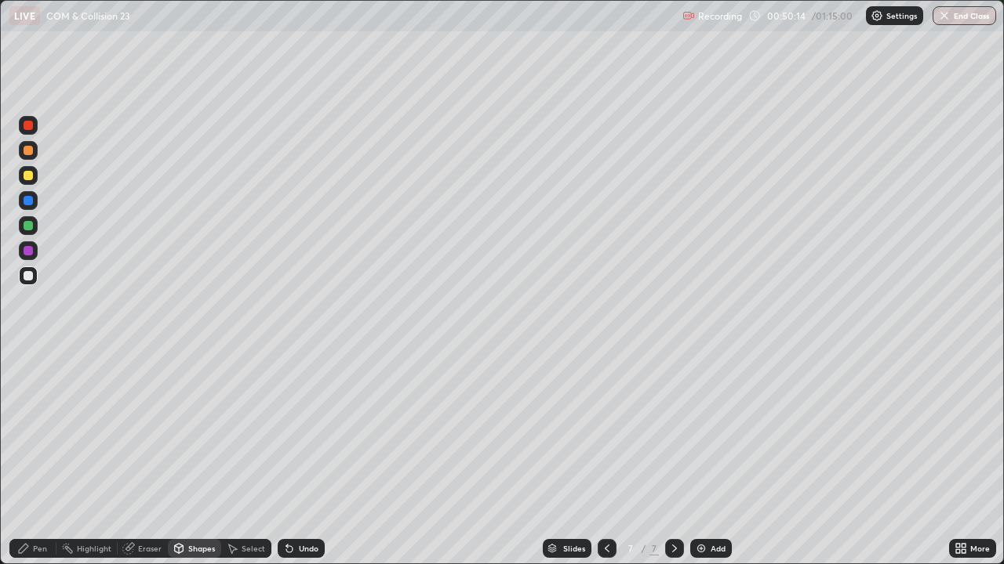
click at [26, 458] on div "Pen" at bounding box center [32, 548] width 47 height 19
click at [32, 151] on div at bounding box center [28, 150] width 9 height 9
click at [31, 274] on div at bounding box center [28, 275] width 9 height 9
click at [296, 458] on div "Undo" at bounding box center [301, 548] width 47 height 19
click at [191, 458] on div "Shapes" at bounding box center [201, 549] width 27 height 8
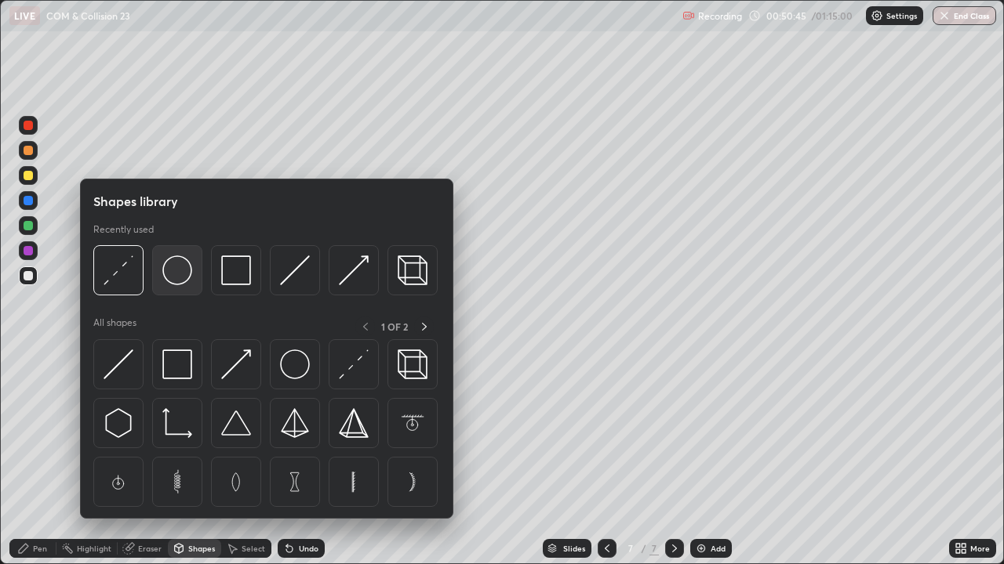
click at [179, 274] on img at bounding box center [177, 271] width 30 height 30
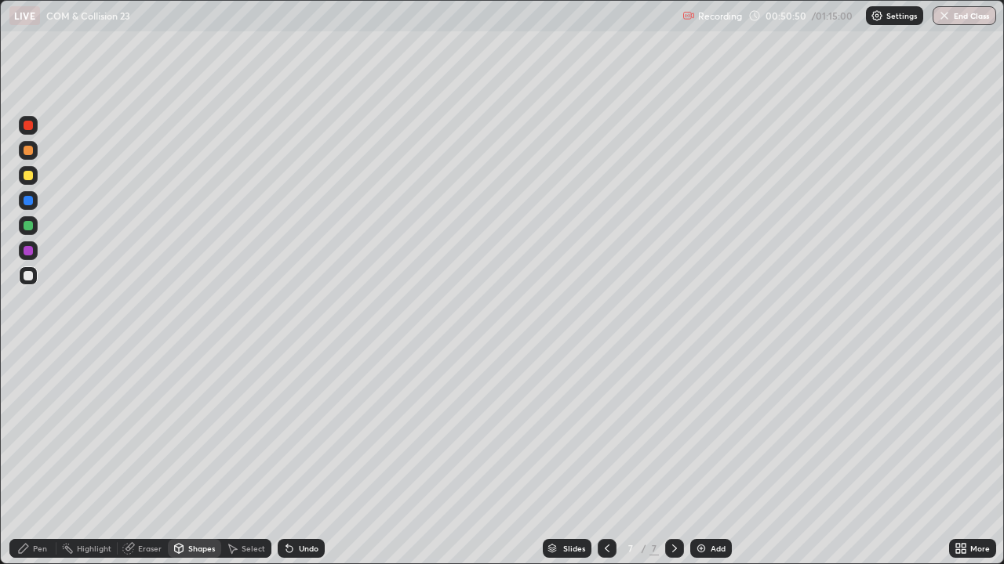
click at [194, 458] on div "Shapes" at bounding box center [201, 549] width 27 height 8
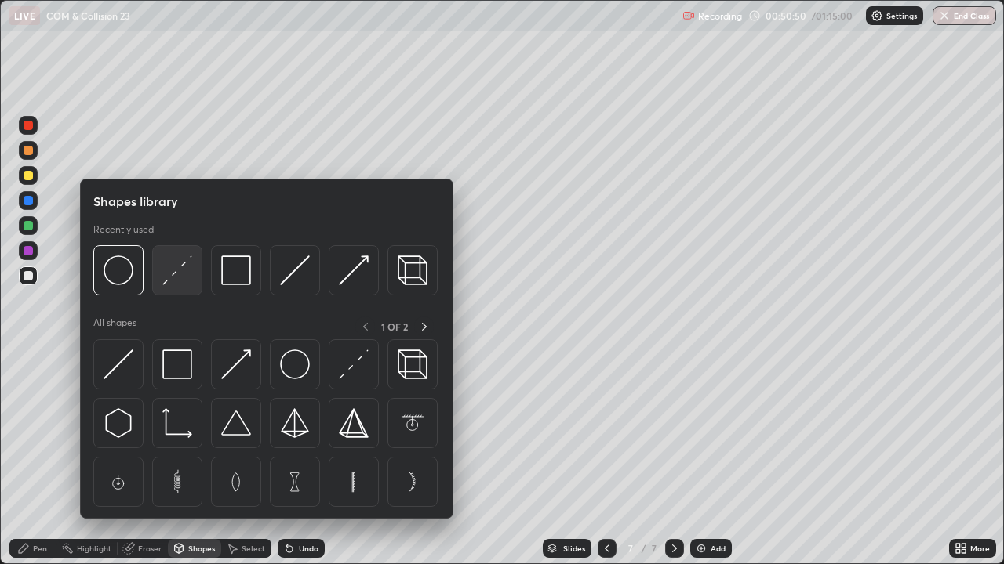
click at [180, 279] on img at bounding box center [177, 271] width 30 height 30
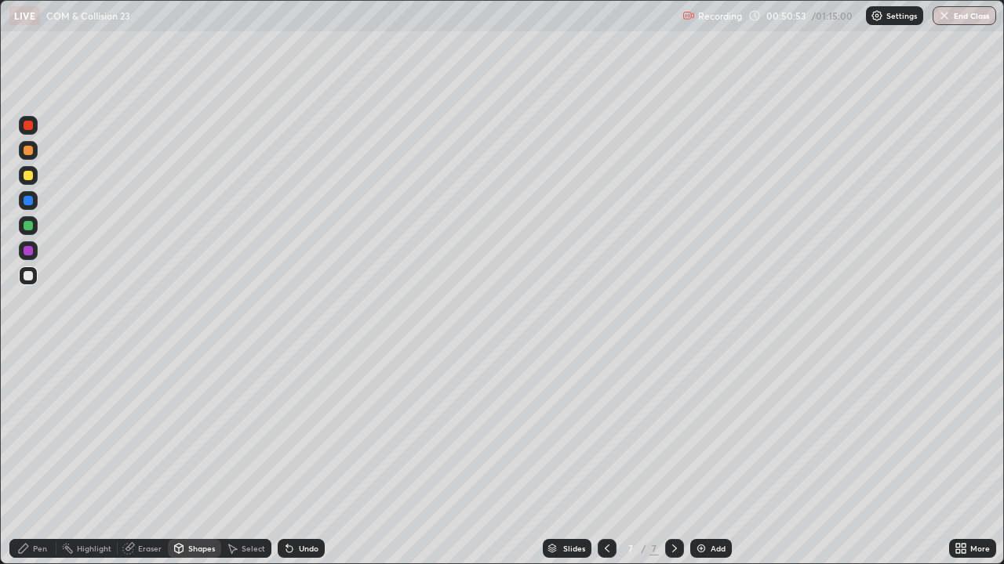
click at [49, 458] on div "Pen" at bounding box center [32, 548] width 47 height 19
click at [31, 278] on div at bounding box center [28, 275] width 9 height 9
click at [28, 358] on div at bounding box center [28, 357] width 3 height 3
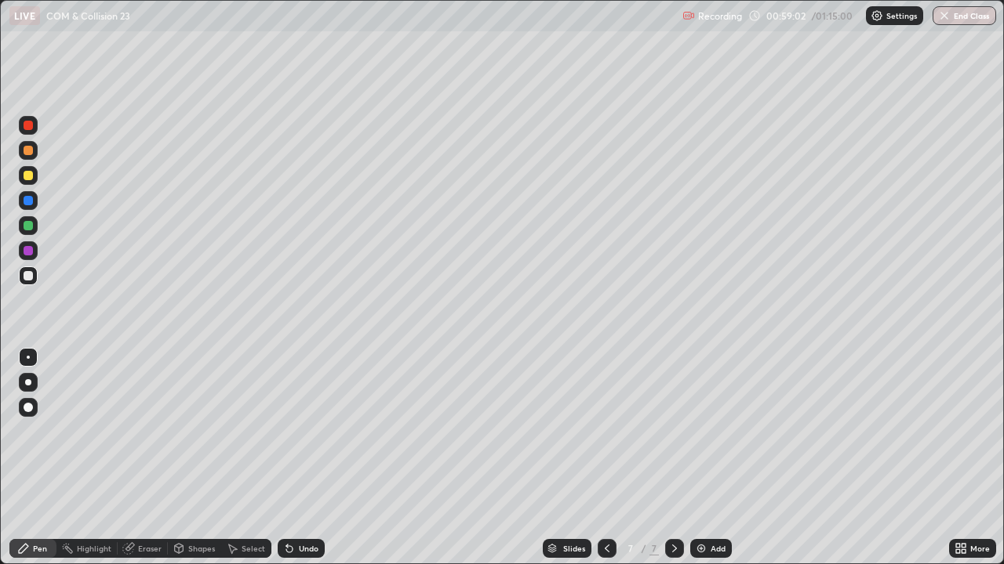
click at [34, 276] on div at bounding box center [28, 276] width 19 height 19
click at [713, 458] on div "Add" at bounding box center [717, 549] width 15 height 8
click at [39, 458] on div "Pen" at bounding box center [32, 548] width 47 height 19
click at [28, 357] on div at bounding box center [28, 357] width 3 height 3
click at [31, 279] on div at bounding box center [28, 275] width 9 height 9
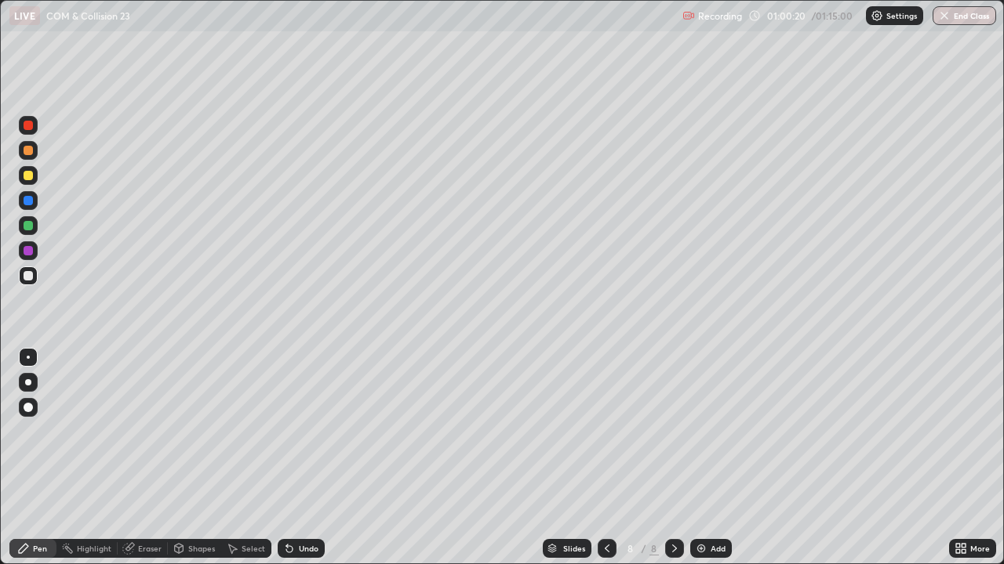
click at [197, 458] on div "Shapes" at bounding box center [201, 549] width 27 height 8
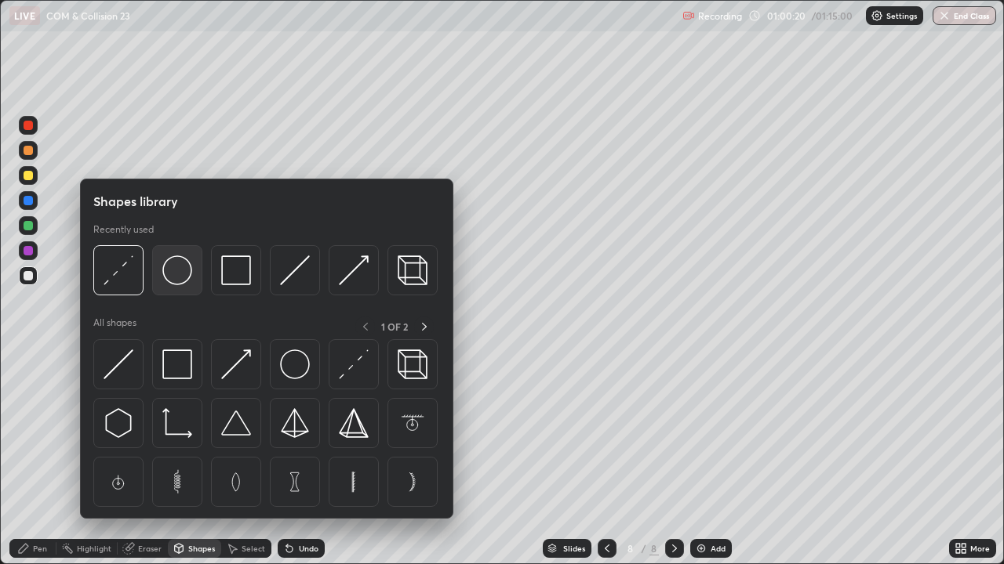
click at [177, 278] on img at bounding box center [177, 271] width 30 height 30
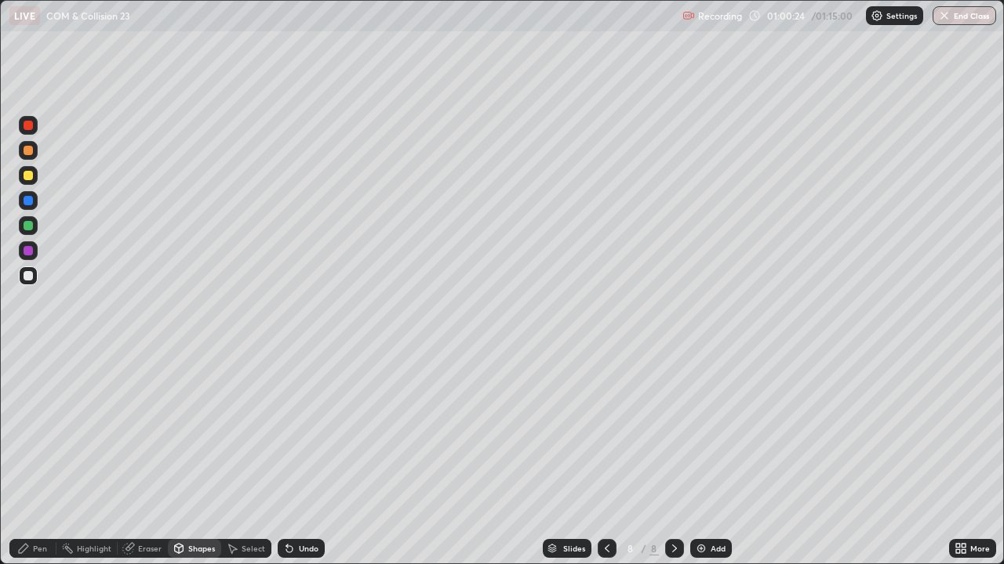
click at [187, 458] on div "Shapes" at bounding box center [194, 548] width 53 height 19
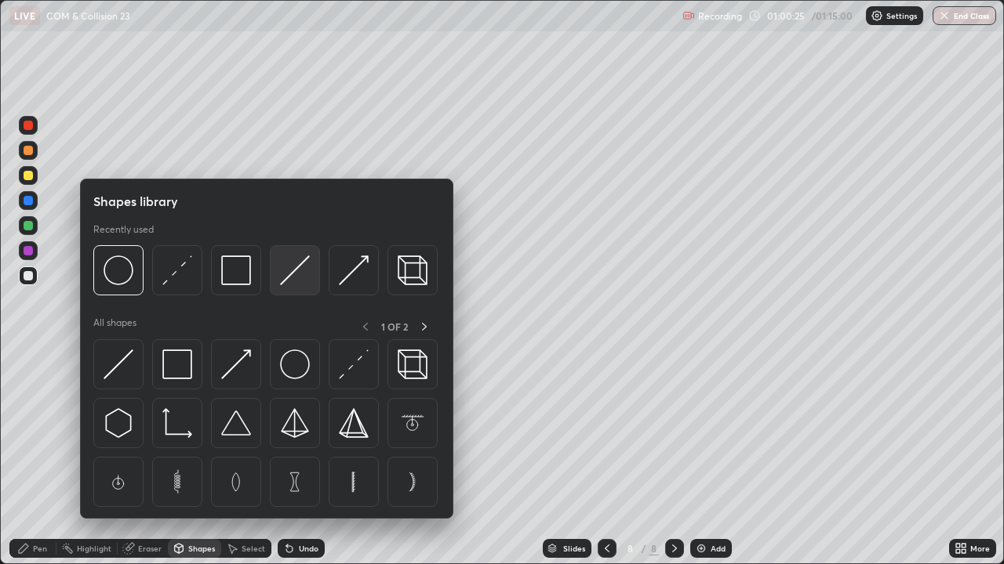
click at [296, 274] on img at bounding box center [295, 271] width 30 height 30
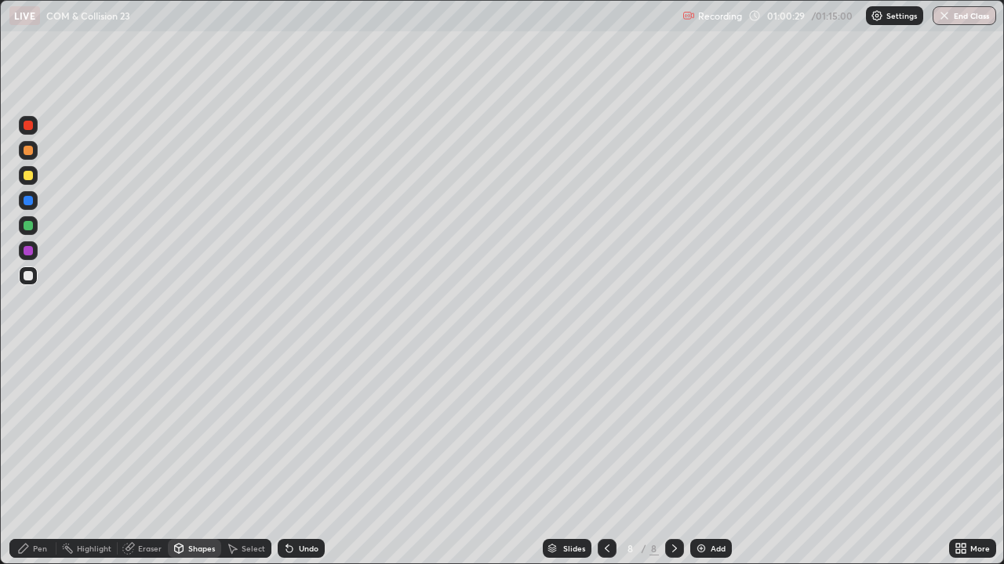
click at [184, 458] on div "Shapes" at bounding box center [194, 548] width 53 height 19
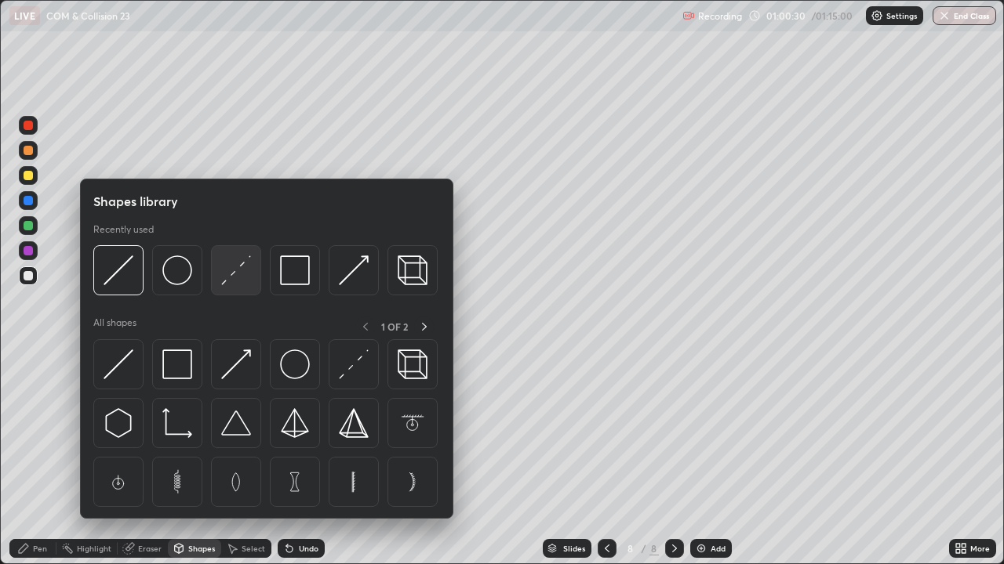
click at [235, 275] on img at bounding box center [236, 271] width 30 height 30
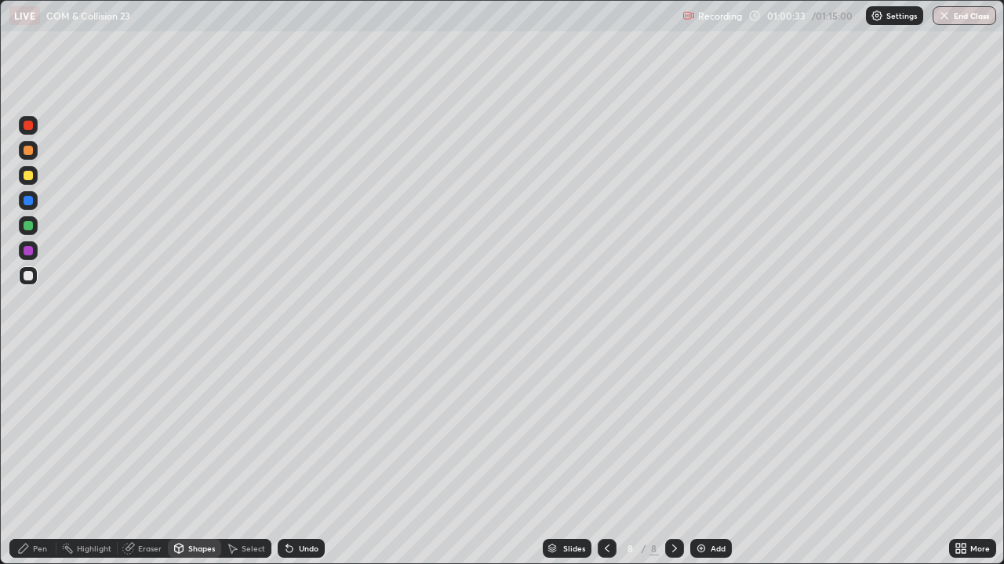
click at [42, 458] on div "Pen" at bounding box center [32, 548] width 47 height 19
click at [31, 176] on div at bounding box center [28, 175] width 9 height 9
click at [30, 152] on div at bounding box center [28, 150] width 9 height 9
click at [29, 278] on div at bounding box center [28, 275] width 9 height 9
click at [194, 458] on div "Shapes" at bounding box center [201, 549] width 27 height 8
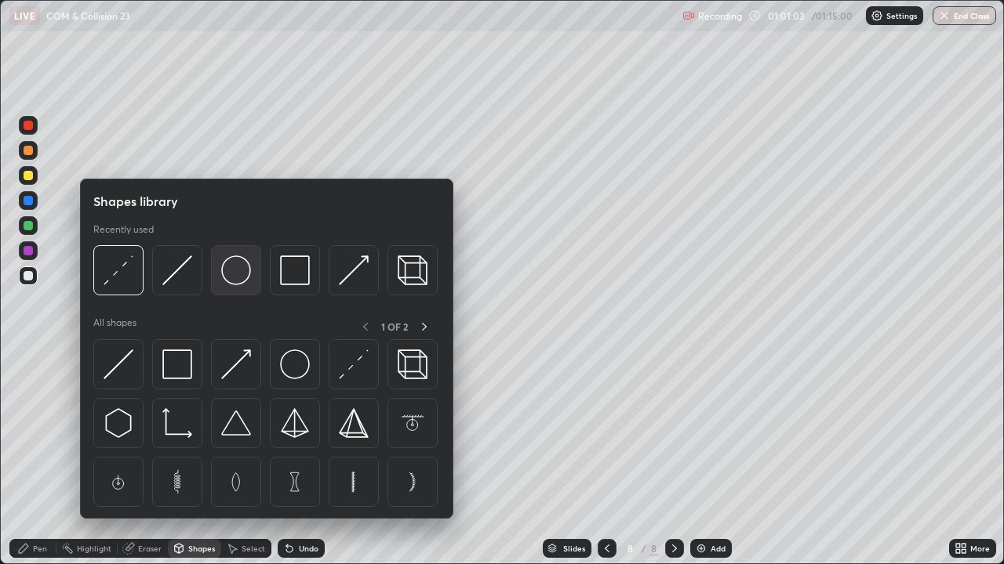
click at [235, 274] on img at bounding box center [236, 271] width 30 height 30
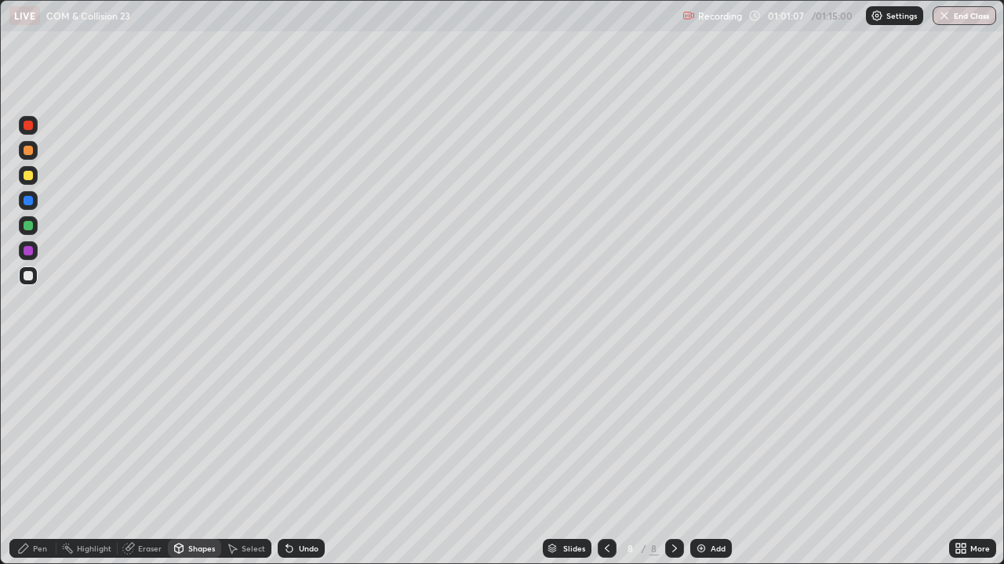
click at [188, 458] on div "Shapes" at bounding box center [201, 549] width 27 height 8
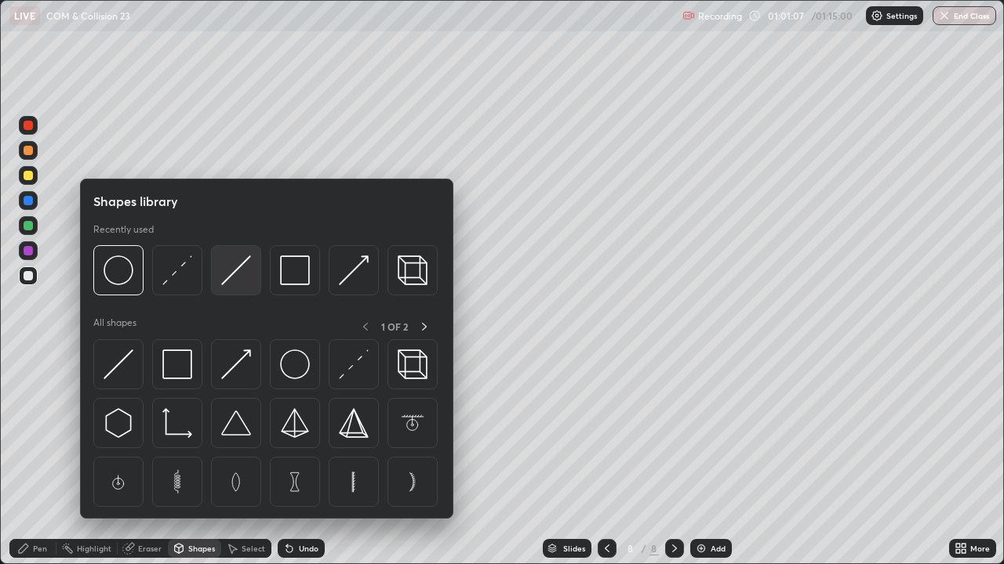
click at [238, 274] on img at bounding box center [236, 271] width 30 height 30
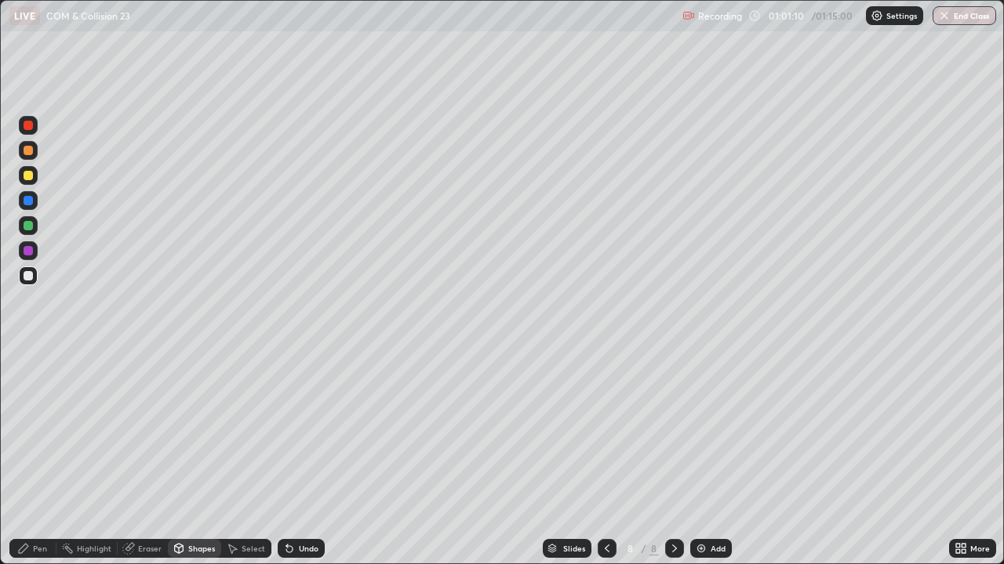
click at [179, 458] on icon at bounding box center [179, 550] width 0 height 5
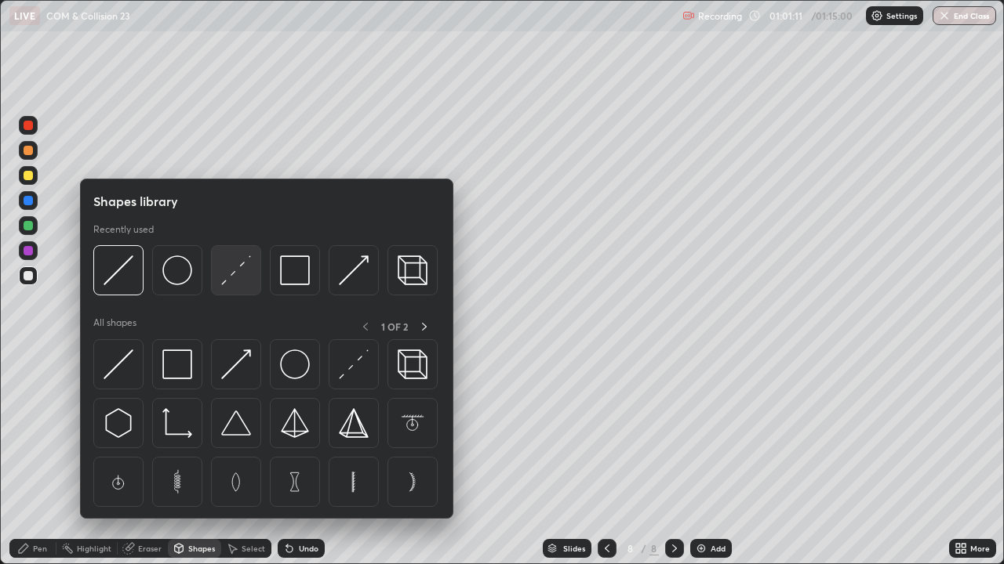
click at [229, 280] on img at bounding box center [236, 271] width 30 height 30
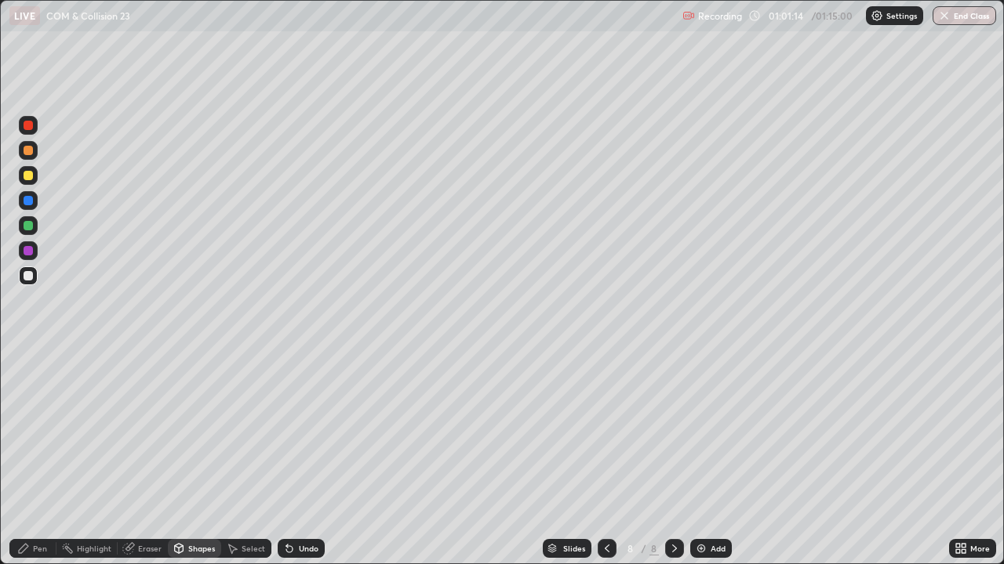
click at [38, 458] on div "Pen" at bounding box center [32, 548] width 47 height 19
click at [29, 277] on div at bounding box center [28, 275] width 9 height 9
click at [42, 458] on div "Pen" at bounding box center [32, 548] width 47 height 19
click at [36, 278] on div at bounding box center [28, 276] width 19 height 19
click at [205, 458] on div "Shapes" at bounding box center [201, 549] width 27 height 8
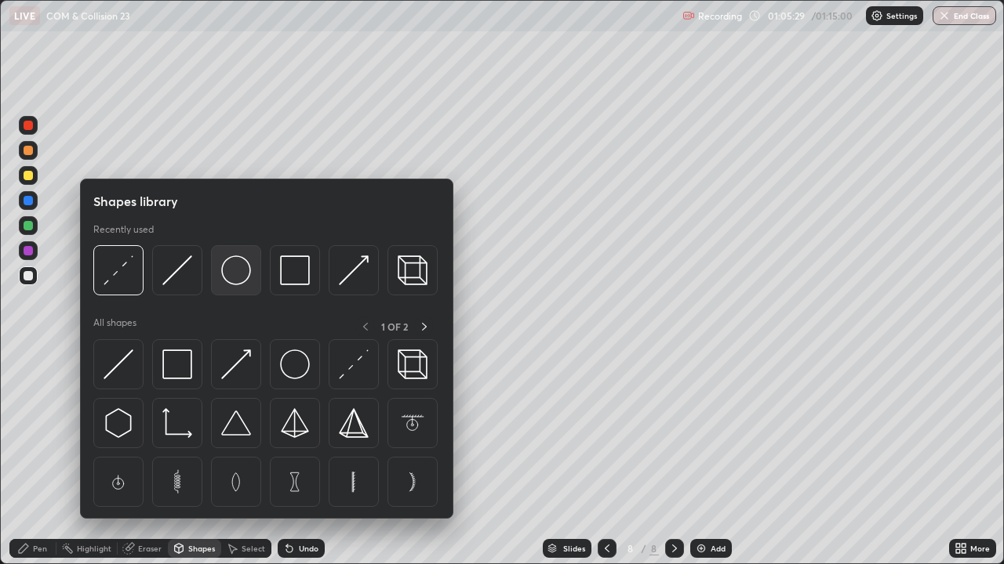
click at [236, 275] on img at bounding box center [236, 271] width 30 height 30
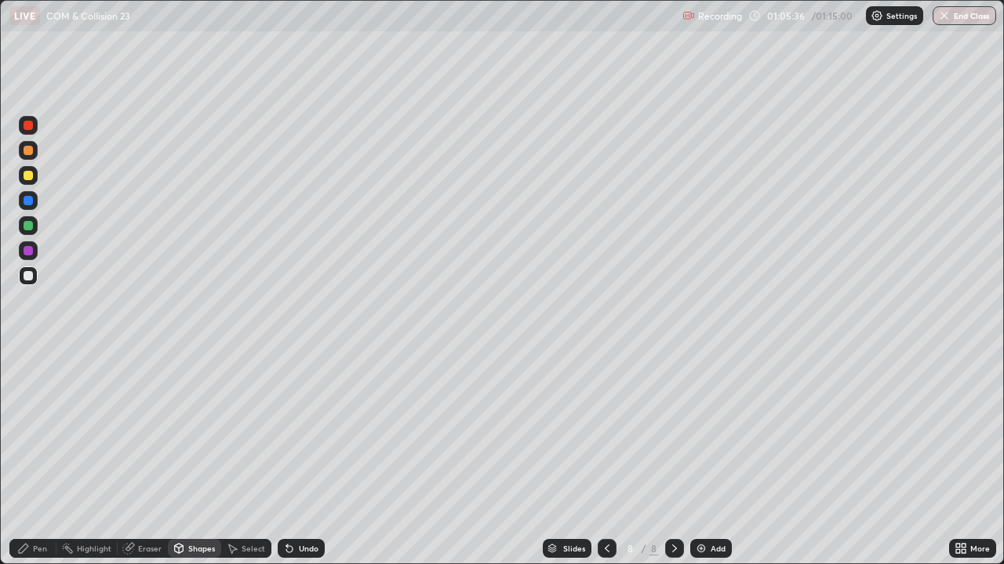
click at [42, 458] on div "Pen" at bounding box center [40, 549] width 14 height 8
click at [29, 176] on div at bounding box center [28, 175] width 9 height 9
click at [711, 458] on div "Add" at bounding box center [717, 549] width 15 height 8
click at [207, 458] on div "Shapes" at bounding box center [201, 549] width 27 height 8
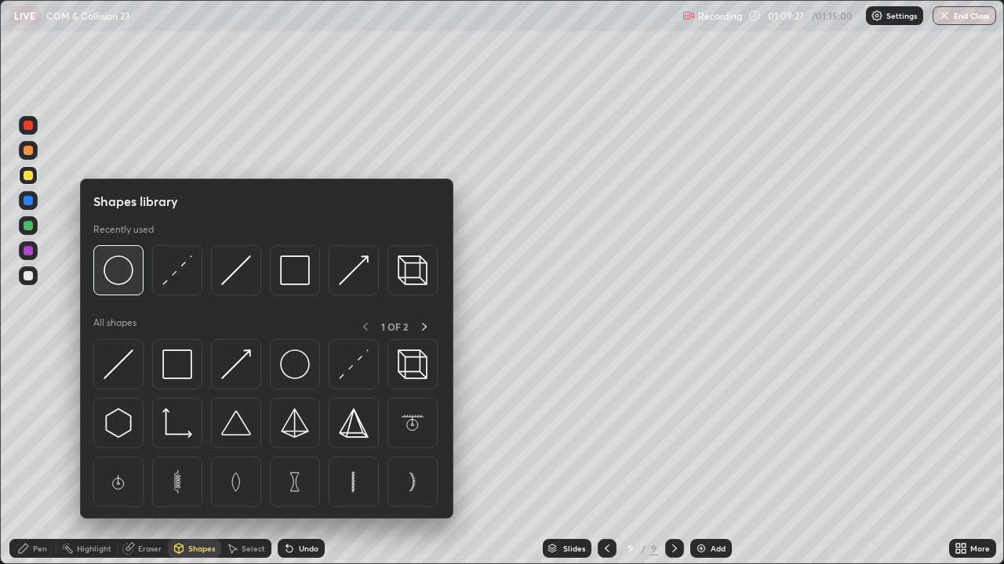
click at [121, 276] on img at bounding box center [118, 271] width 30 height 30
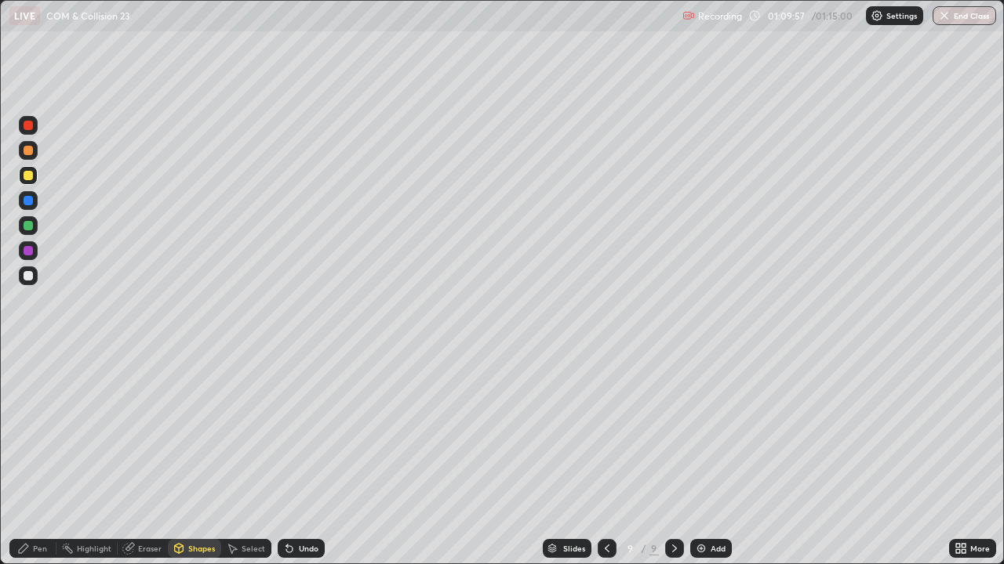
click at [31, 458] on div "Pen" at bounding box center [32, 548] width 47 height 19
click at [27, 281] on div at bounding box center [28, 276] width 19 height 19
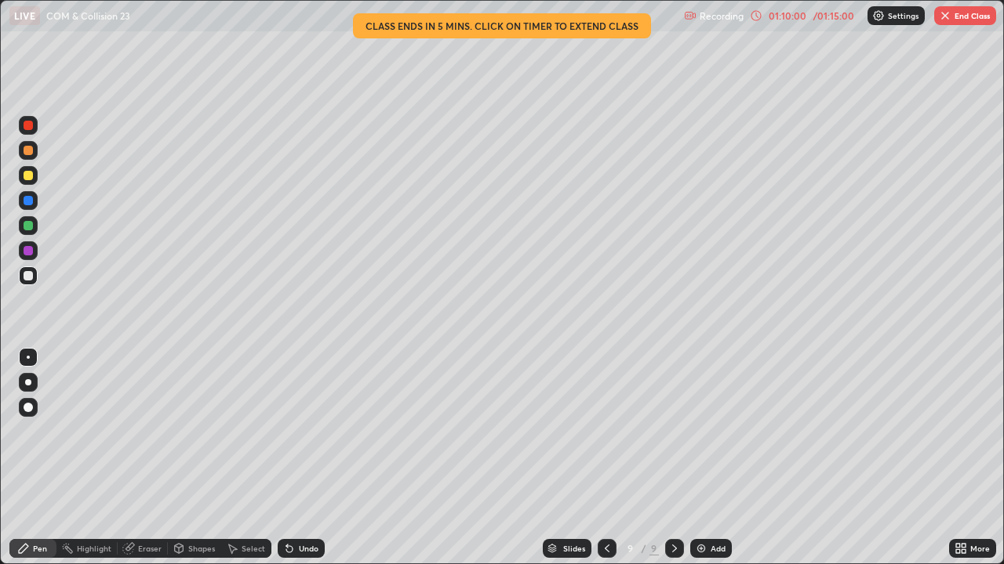
click at [192, 458] on div "Shapes" at bounding box center [194, 548] width 53 height 19
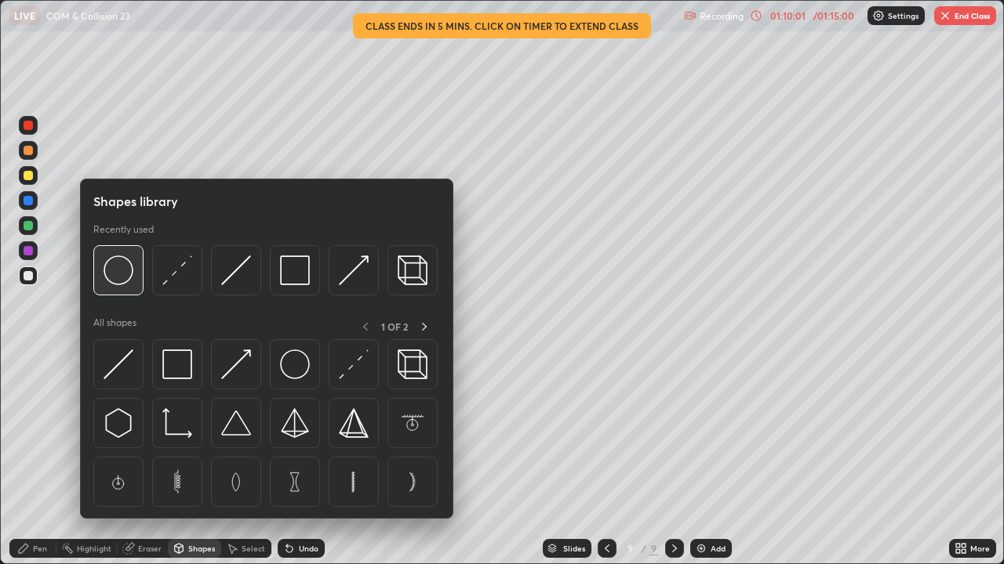
click at [115, 277] on img at bounding box center [118, 271] width 30 height 30
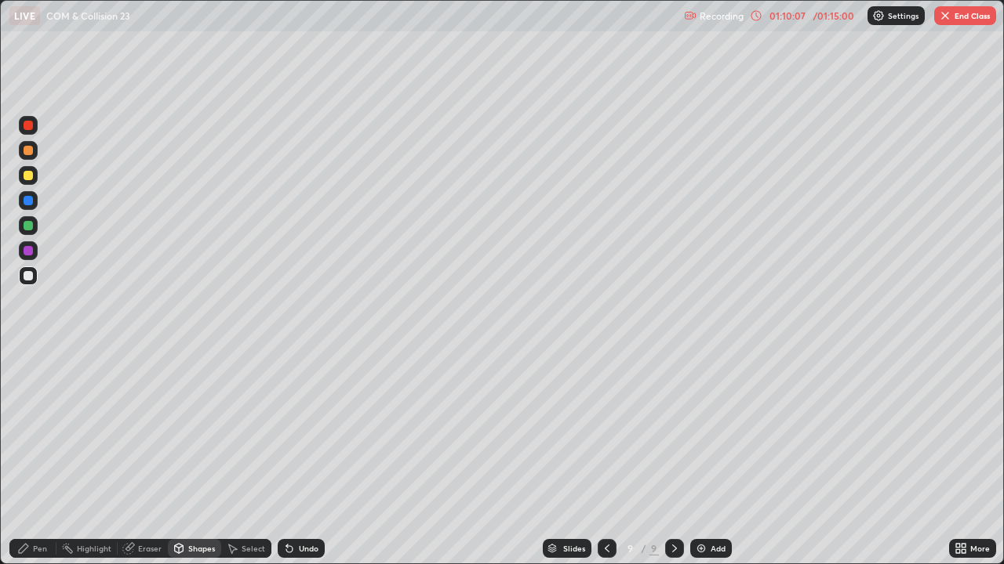
click at [29, 458] on icon at bounding box center [23, 549] width 13 height 13
click at [26, 252] on div at bounding box center [28, 250] width 9 height 9
click at [181, 458] on icon at bounding box center [179, 548] width 9 height 9
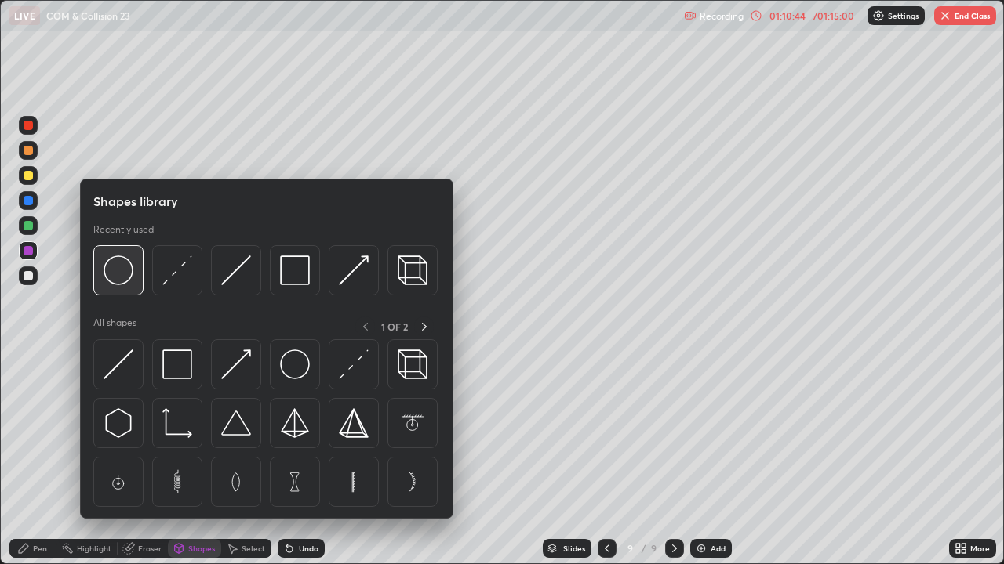
click at [125, 273] on img at bounding box center [118, 271] width 30 height 30
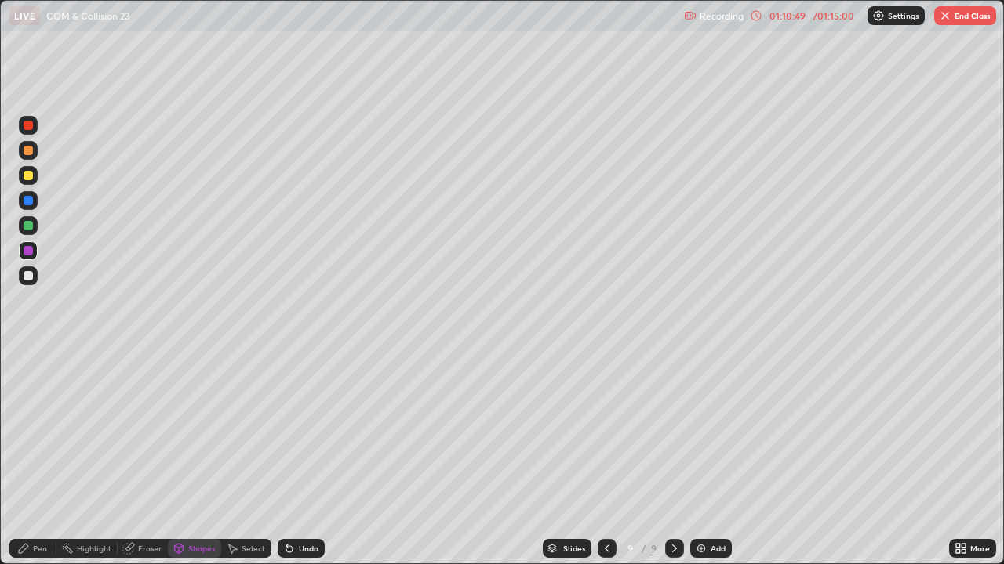
click at [31, 279] on div at bounding box center [28, 275] width 9 height 9
click at [36, 458] on div "Pen" at bounding box center [32, 548] width 47 height 19
click at [204, 458] on div "Shapes" at bounding box center [201, 549] width 27 height 8
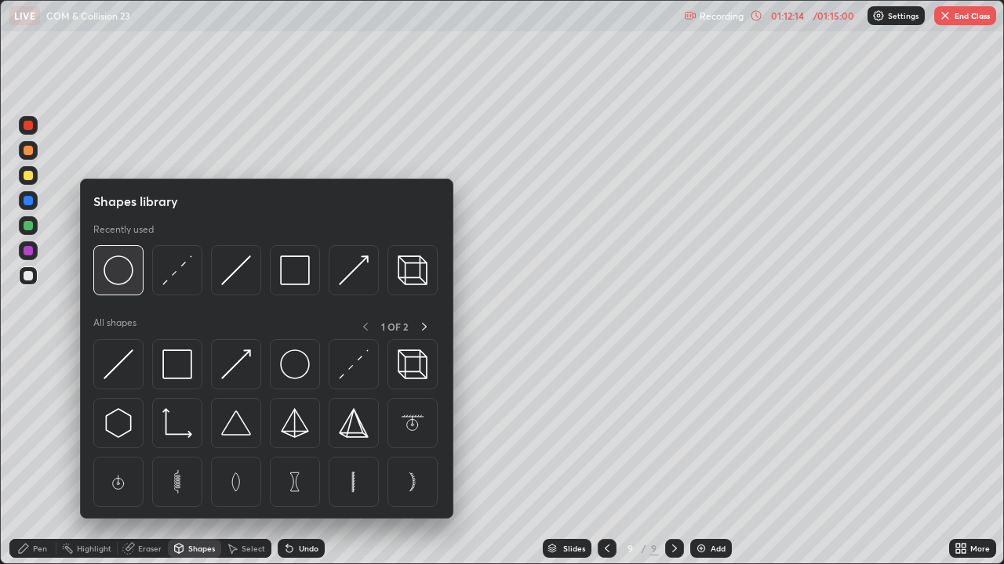
click at [123, 276] on img at bounding box center [118, 271] width 30 height 30
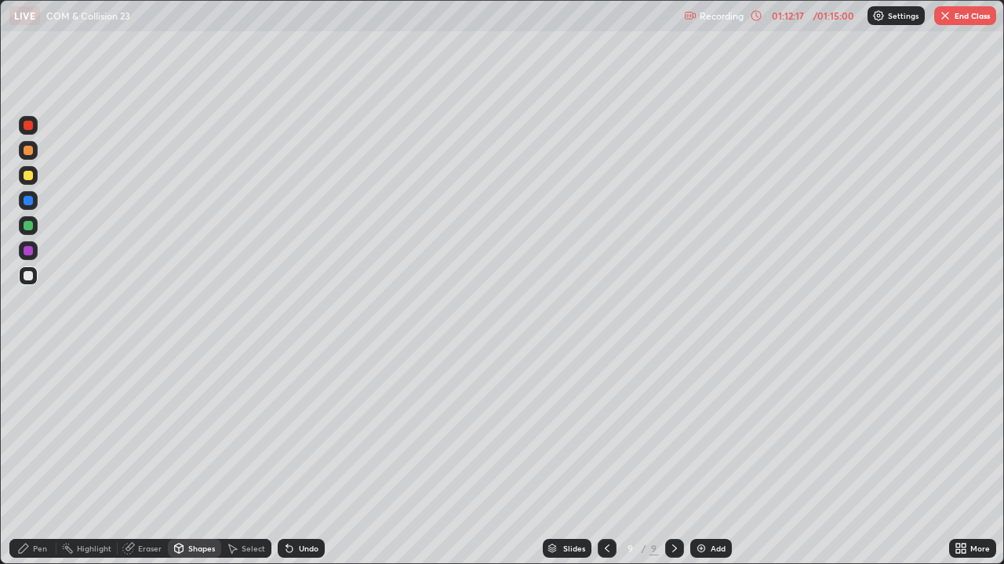
click at [38, 458] on div "Pen" at bounding box center [40, 549] width 14 height 8
click at [196, 458] on div "Shapes" at bounding box center [201, 549] width 27 height 8
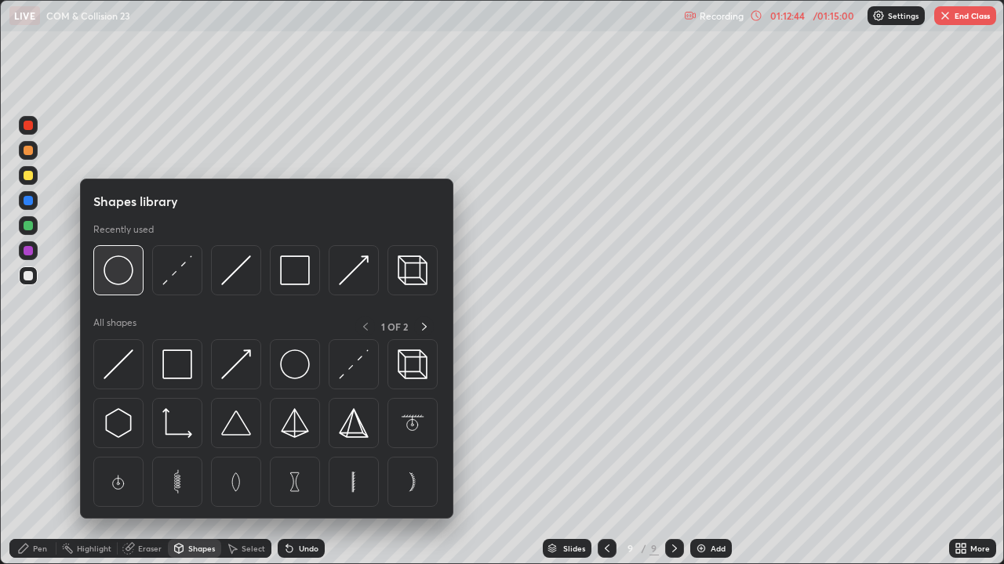
click at [118, 276] on img at bounding box center [118, 271] width 30 height 30
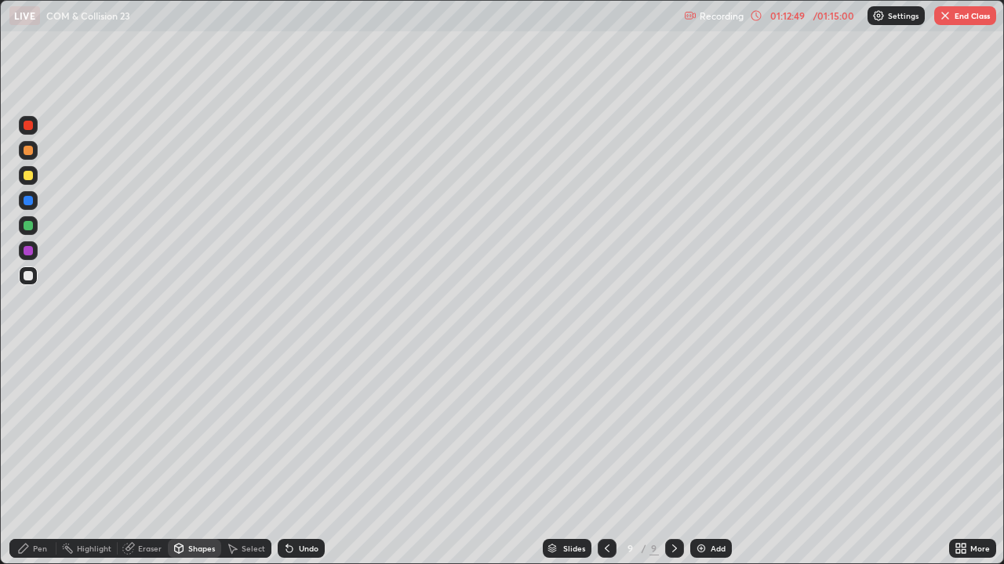
click at [43, 458] on div "Pen" at bounding box center [40, 549] width 14 height 8
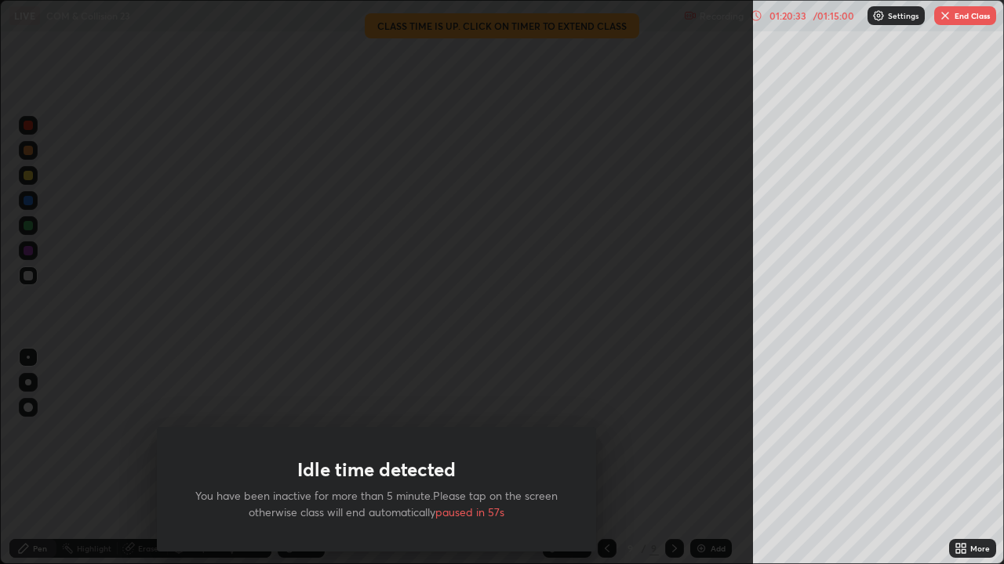
click at [637, 458] on div "Idle time detected You have been inactive for more than 5 minute.Please tap on …" at bounding box center [376, 282] width 753 height 564
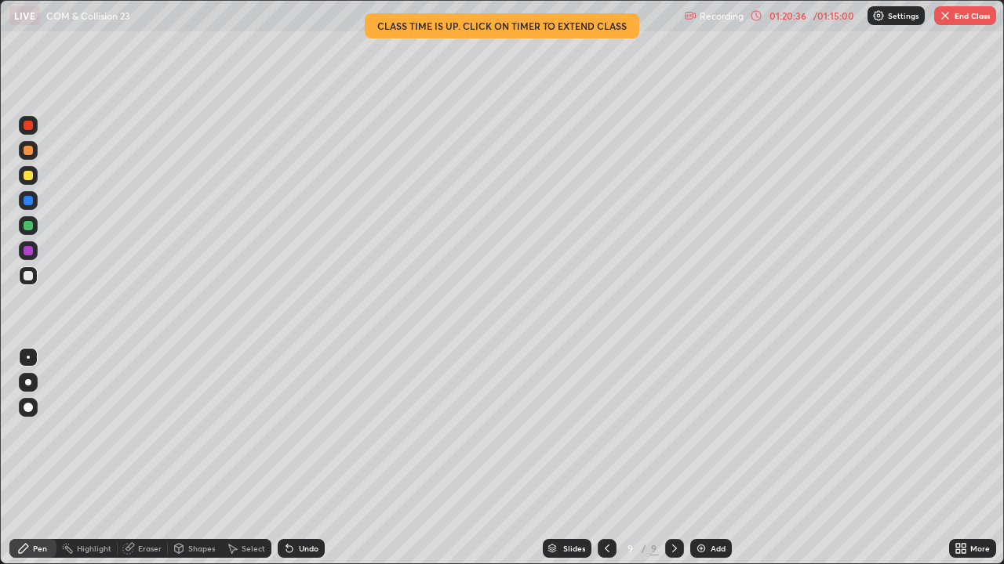
click at [817, 20] on div "/ 01:15:00" at bounding box center [833, 15] width 49 height 9
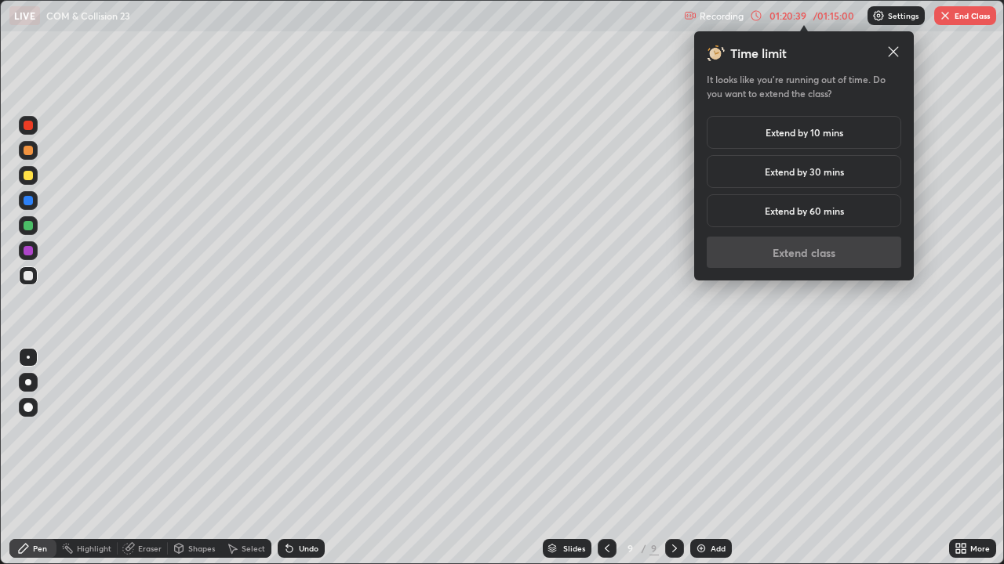
click at [825, 136] on h5 "Extend by 10 mins" at bounding box center [804, 132] width 78 height 14
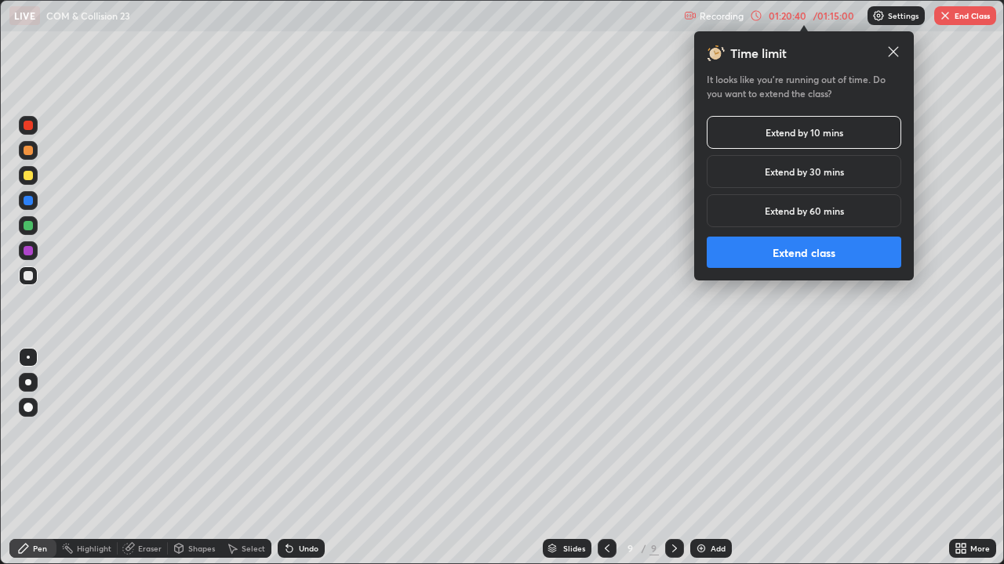
click at [809, 253] on button "Extend class" at bounding box center [803, 252] width 194 height 31
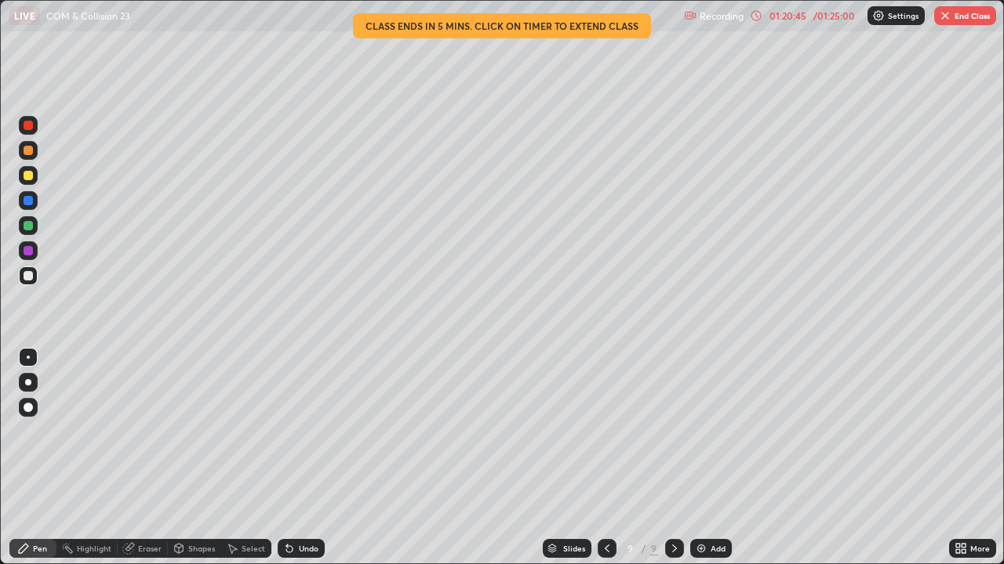
click at [714, 458] on div "Add" at bounding box center [717, 549] width 15 height 8
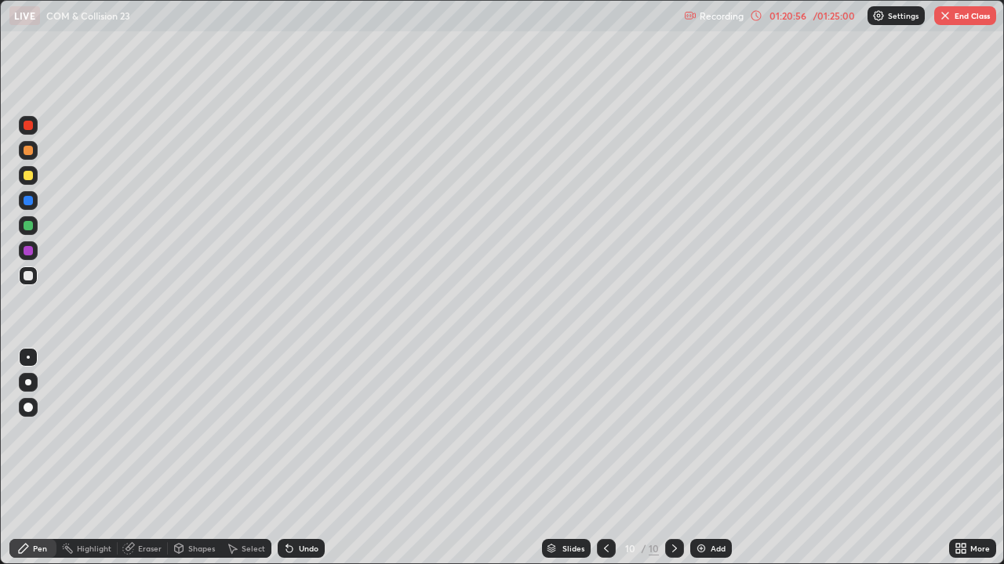
click at [207, 458] on div "Shapes" at bounding box center [201, 549] width 27 height 8
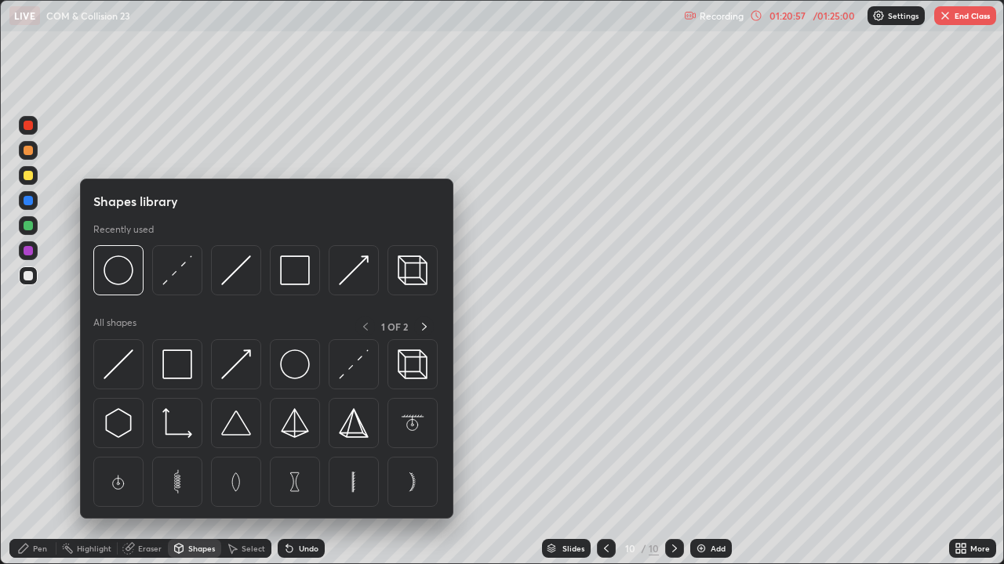
click at [207, 458] on div "Shapes" at bounding box center [201, 549] width 27 height 8
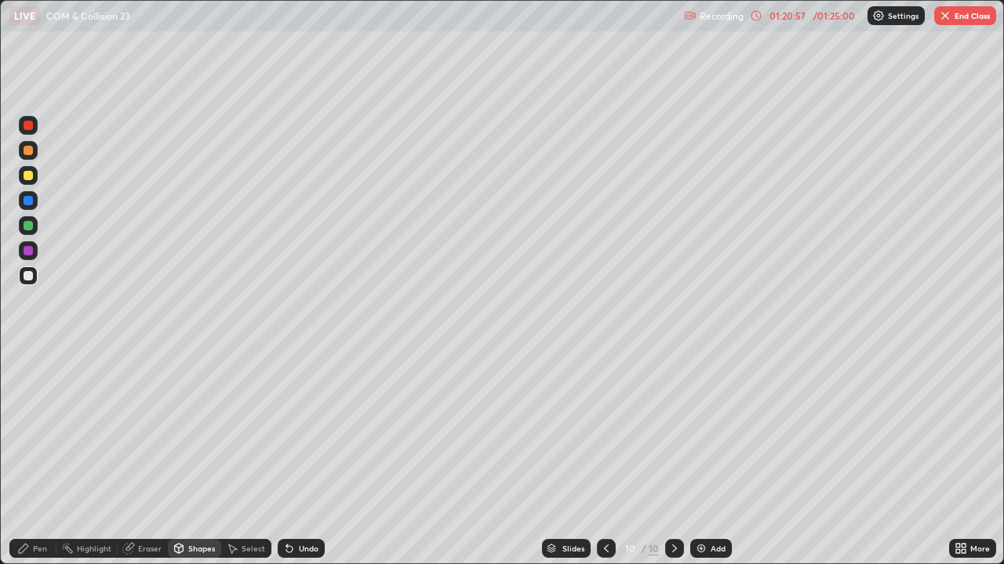
click at [208, 458] on div "Shapes" at bounding box center [201, 549] width 27 height 8
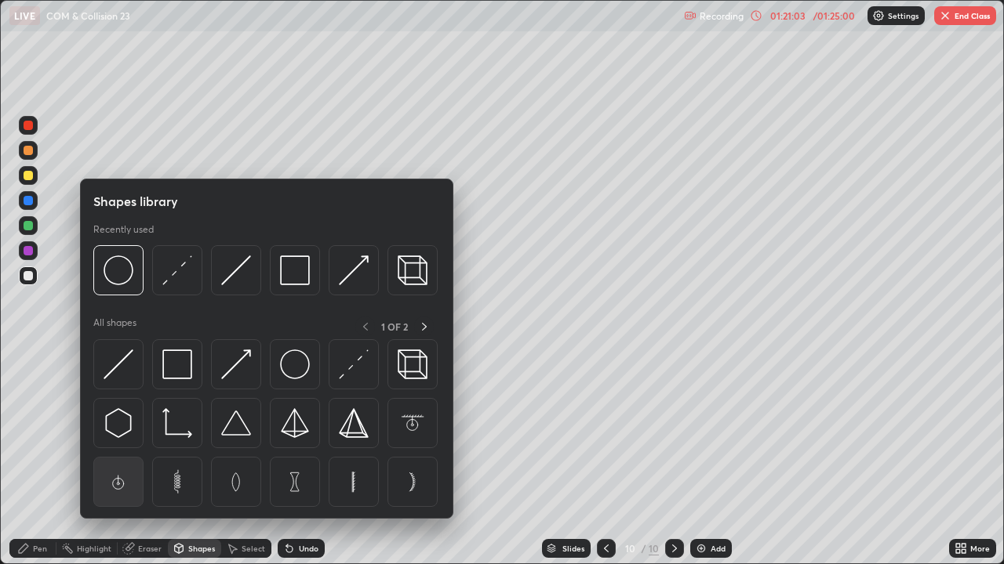
click at [116, 458] on img at bounding box center [118, 482] width 30 height 30
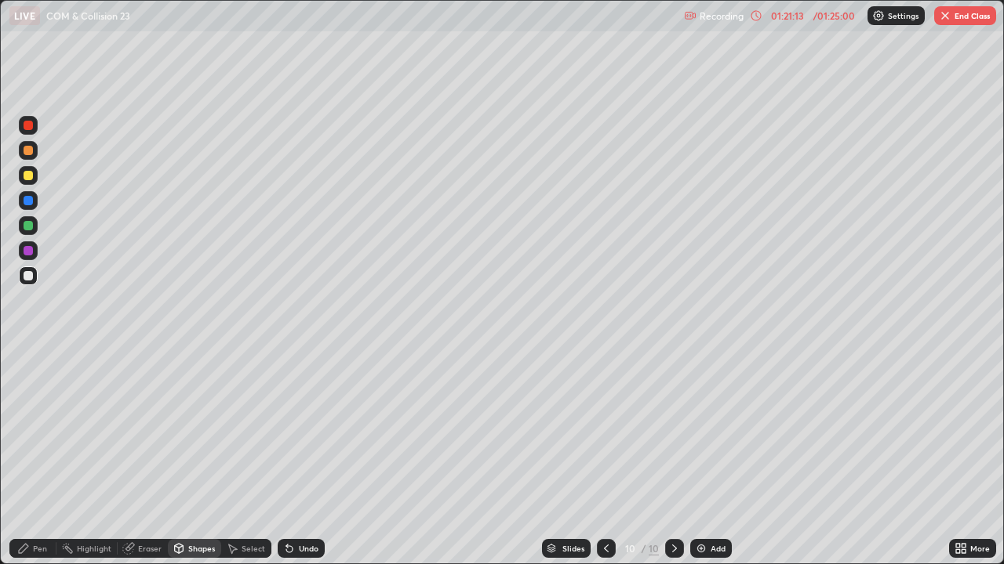
click at [198, 458] on div "Shapes" at bounding box center [201, 549] width 27 height 8
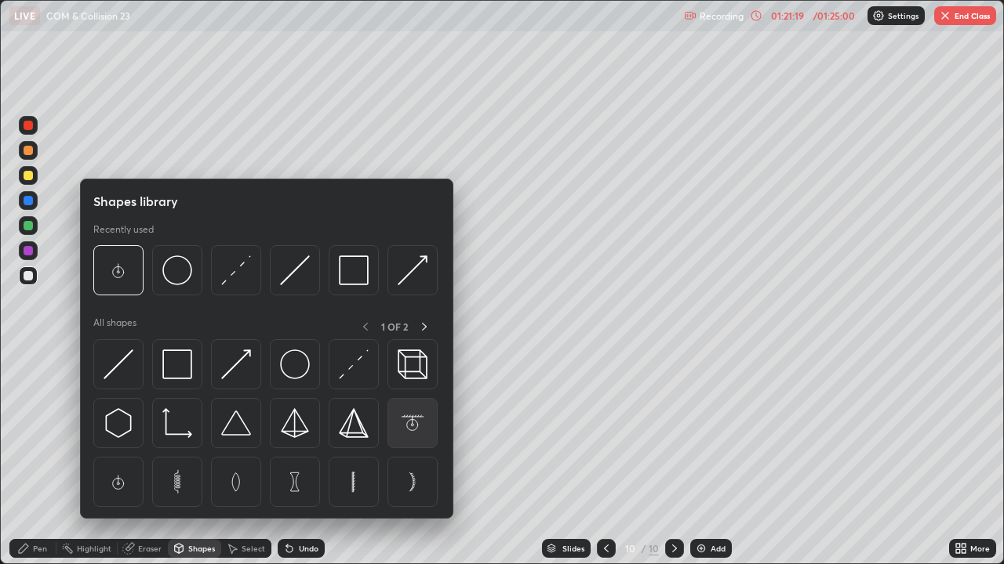
click at [415, 419] on img at bounding box center [412, 423] width 30 height 30
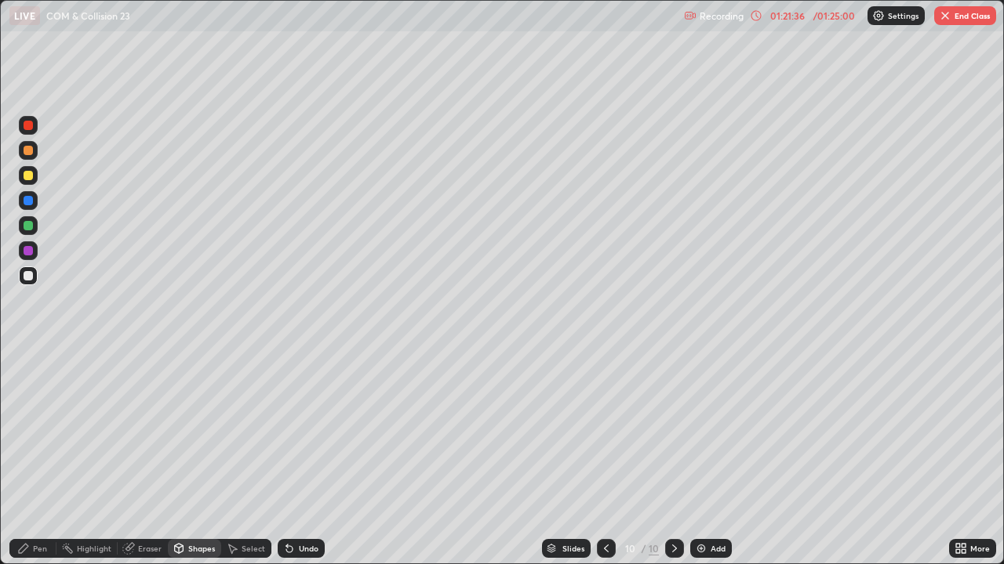
click at [26, 276] on div at bounding box center [28, 275] width 9 height 9
click at [74, 458] on div "Highlight" at bounding box center [86, 548] width 61 height 19
click at [38, 458] on div "Pen" at bounding box center [32, 548] width 47 height 19
click at [301, 458] on div "Undo" at bounding box center [309, 549] width 20 height 8
click at [303, 458] on div "Undo" at bounding box center [309, 549] width 20 height 8
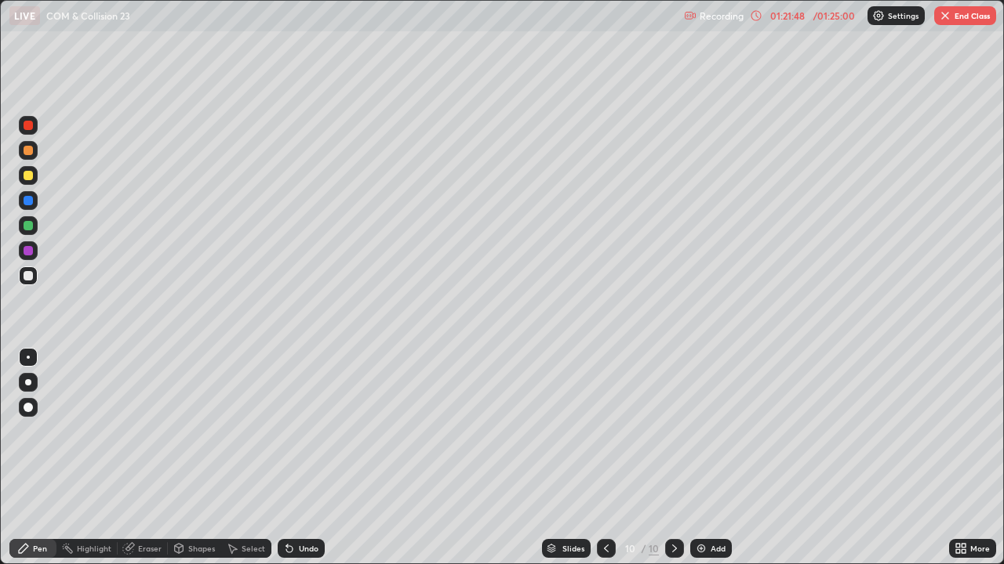
click at [299, 458] on div "Undo" at bounding box center [309, 549] width 20 height 8
click at [298, 458] on div "Undo" at bounding box center [301, 548] width 47 height 19
click at [308, 458] on div "Undo" at bounding box center [309, 549] width 20 height 8
click at [257, 458] on div "Select" at bounding box center [246, 548] width 50 height 19
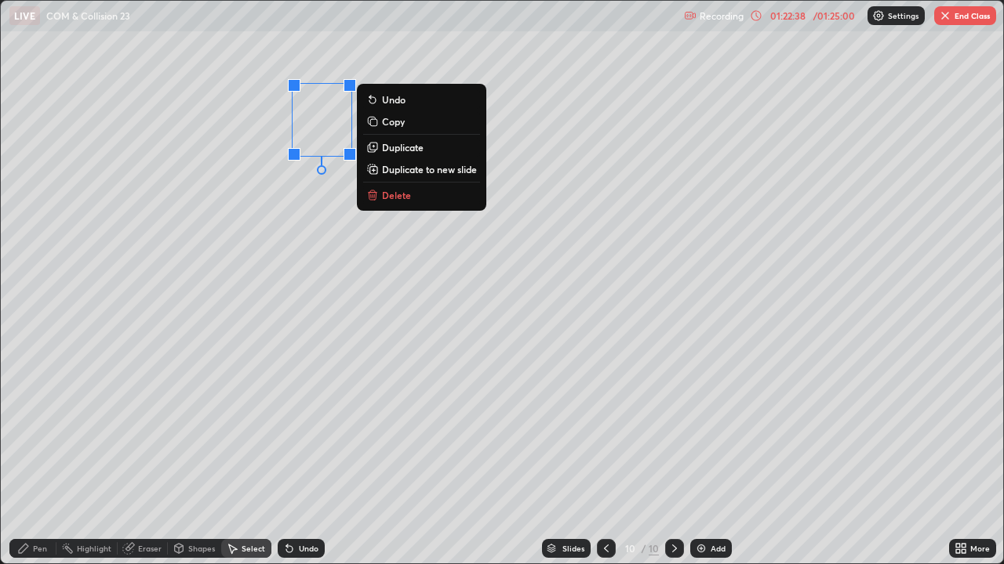
click at [299, 196] on div "0 ° Undo Copy Duplicate Duplicate to new slide Delete" at bounding box center [502, 282] width 1002 height 563
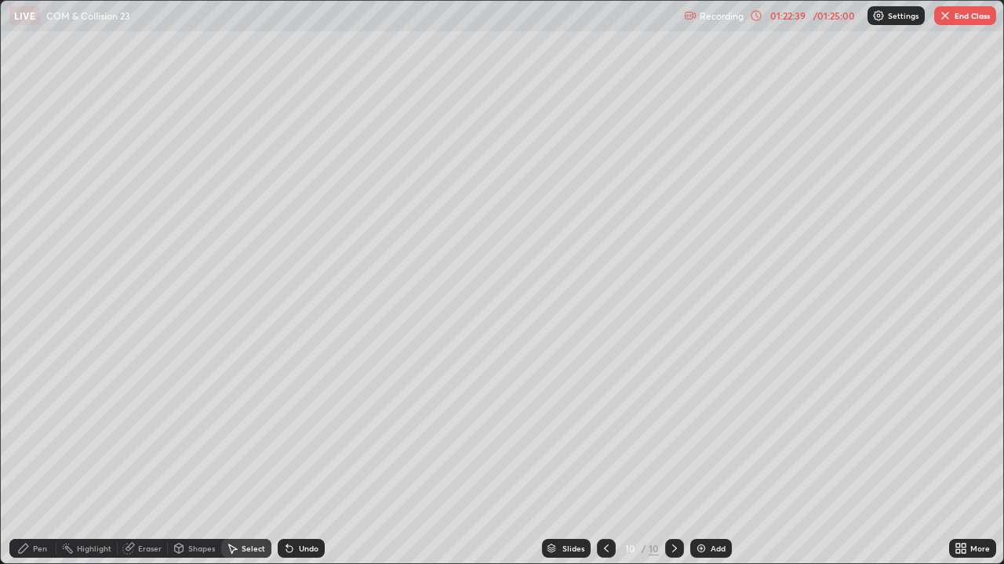
click at [42, 458] on div "Pen" at bounding box center [40, 549] width 14 height 8
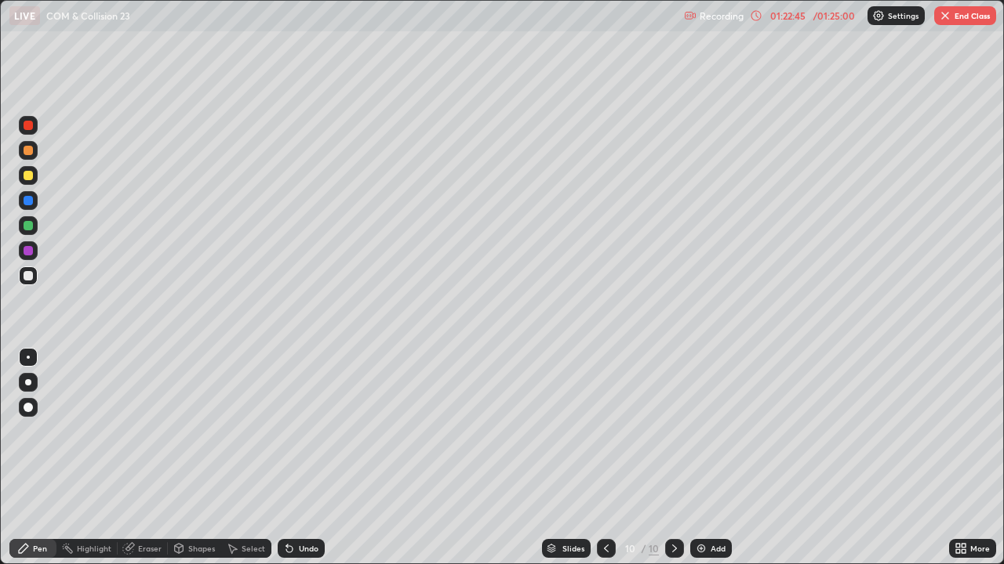
click at [296, 458] on div "Undo" at bounding box center [301, 548] width 47 height 19
click at [191, 458] on div "Shapes" at bounding box center [194, 548] width 53 height 19
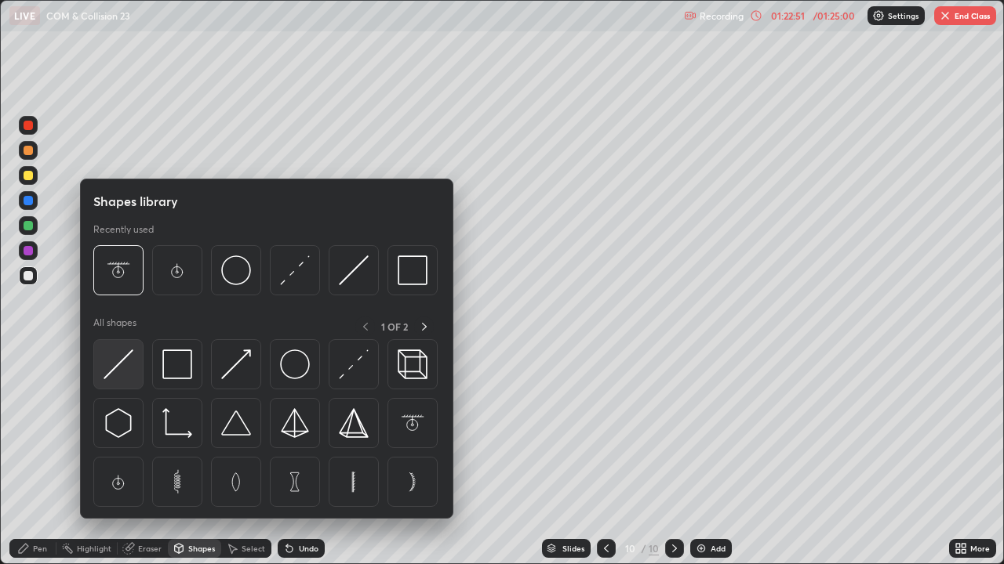
click at [128, 365] on img at bounding box center [118, 365] width 30 height 30
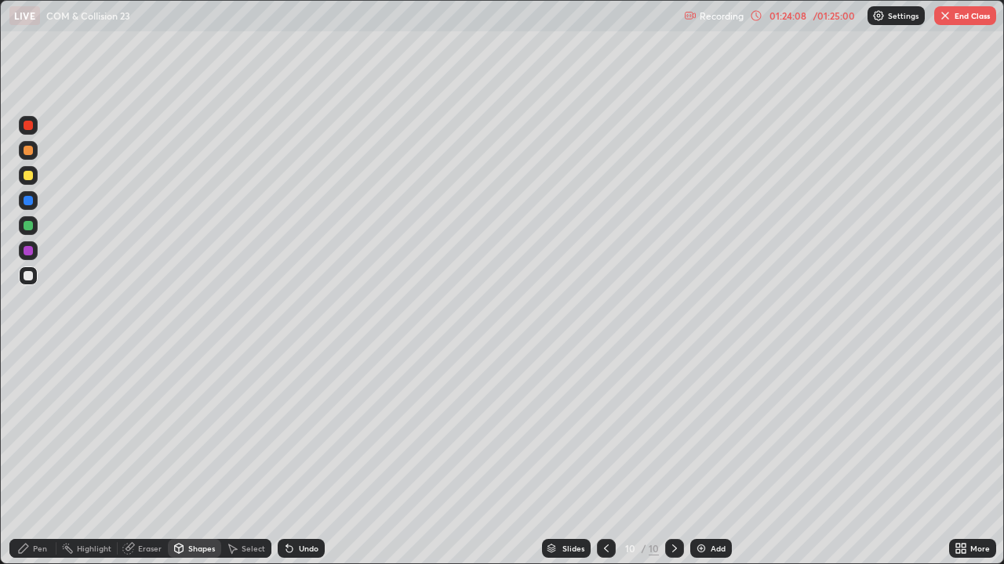
click at [36, 458] on div "Pen" at bounding box center [40, 549] width 14 height 8
click at [121, 458] on div "Eraser" at bounding box center [143, 548] width 50 height 19
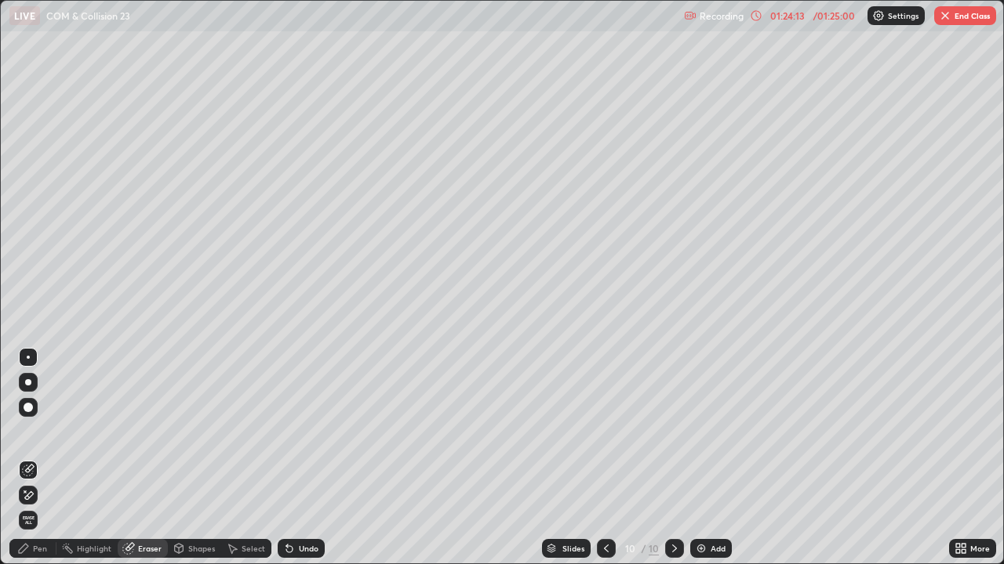
click at [100, 458] on div "Highlight" at bounding box center [94, 549] width 34 height 8
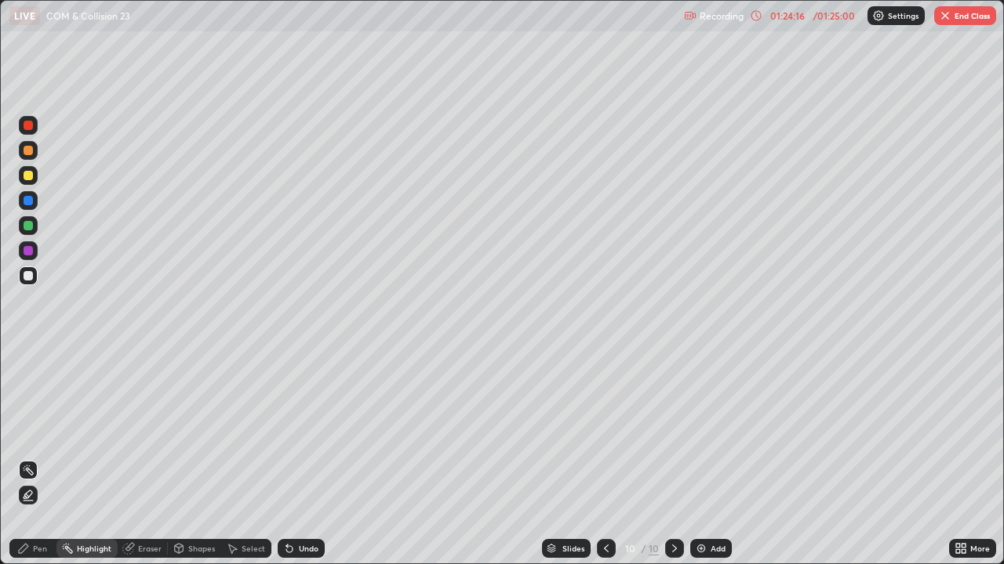
click at [957, 19] on button "End Class" at bounding box center [965, 15] width 62 height 19
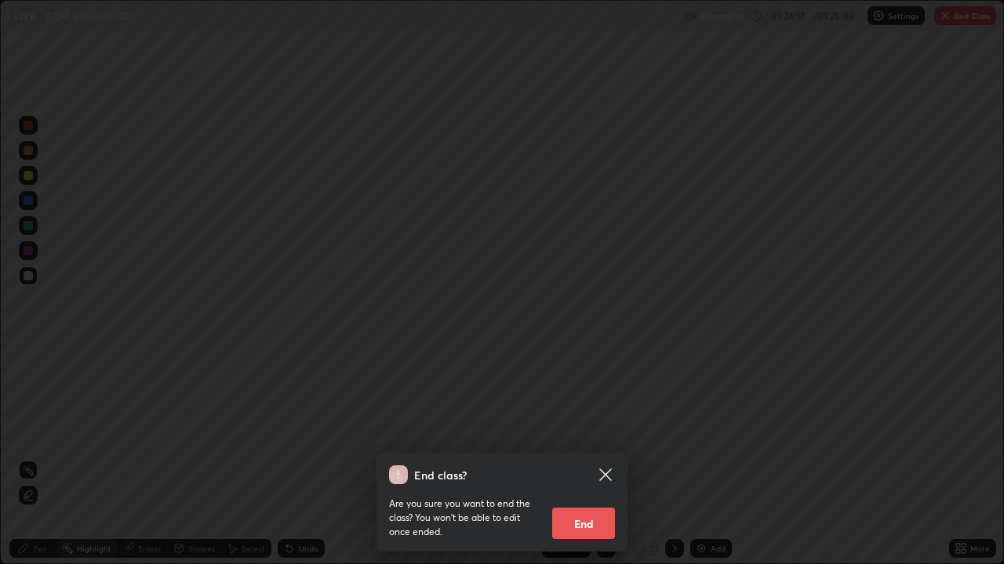
click at [583, 458] on button "End" at bounding box center [583, 523] width 63 height 31
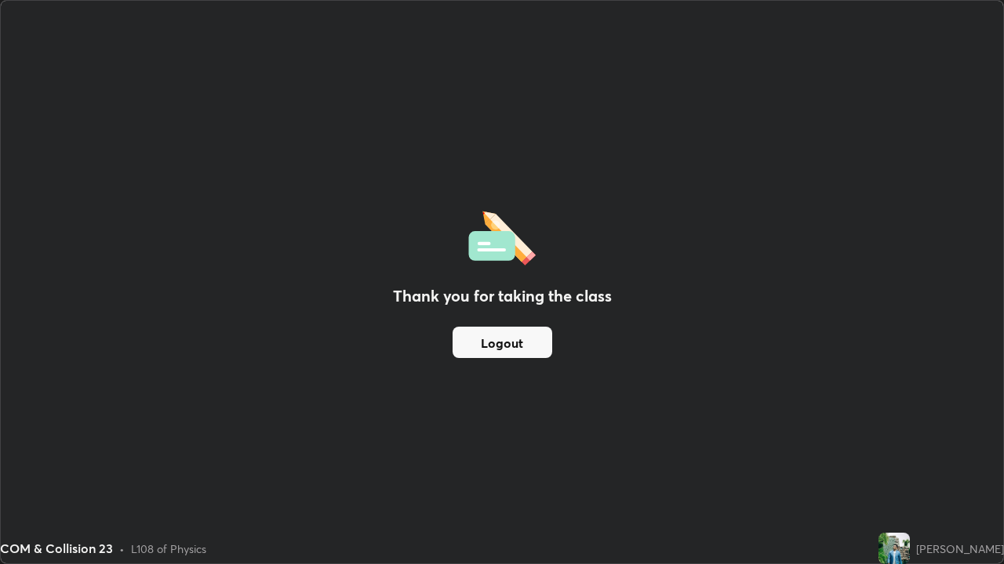
click at [466, 343] on button "Logout" at bounding box center [502, 342] width 100 height 31
click at [394, 230] on div "Thank you for taking the class Logout" at bounding box center [502, 282] width 1002 height 563
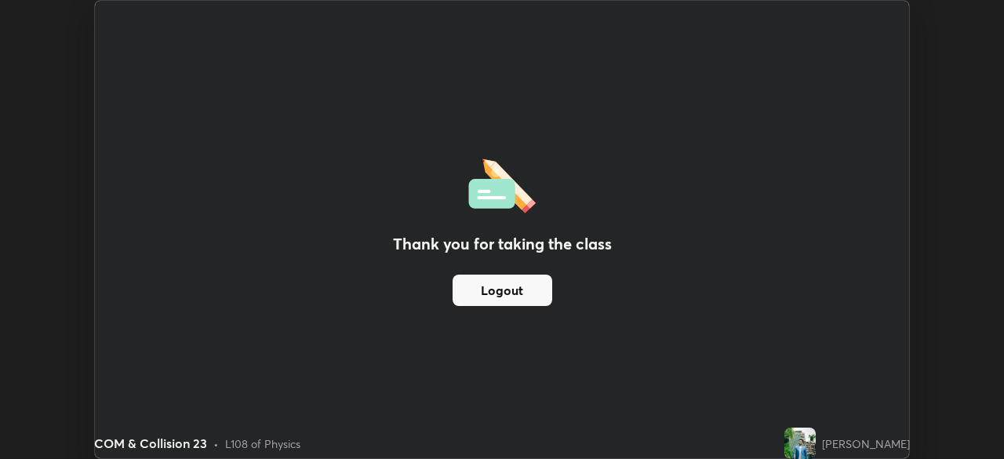
scroll to position [77943, 77398]
